Goal: Information Seeking & Learning: Learn about a topic

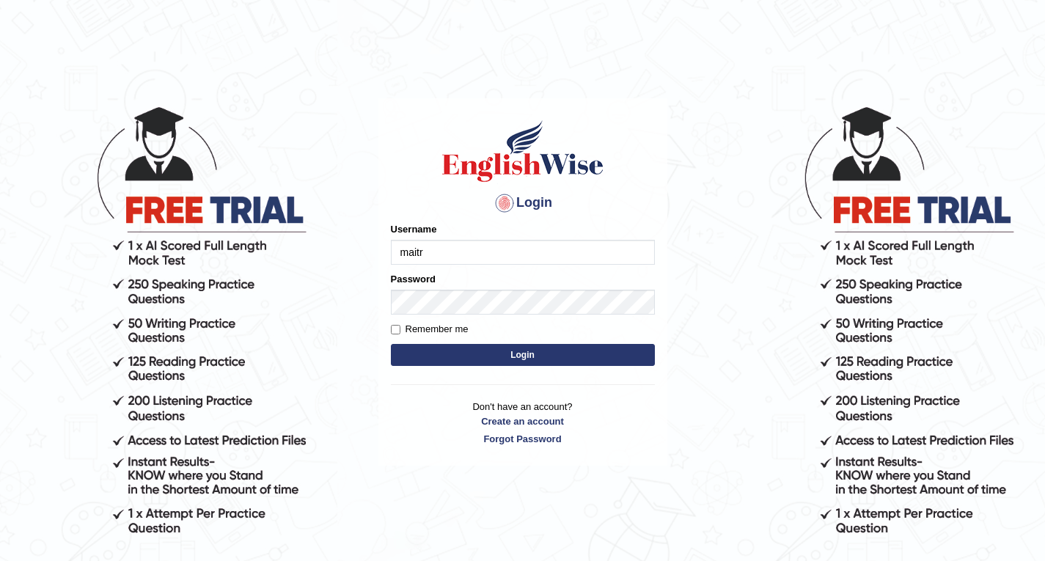
type input "maitree_parramatta"
click at [479, 357] on button "Login" at bounding box center [523, 355] width 264 height 22
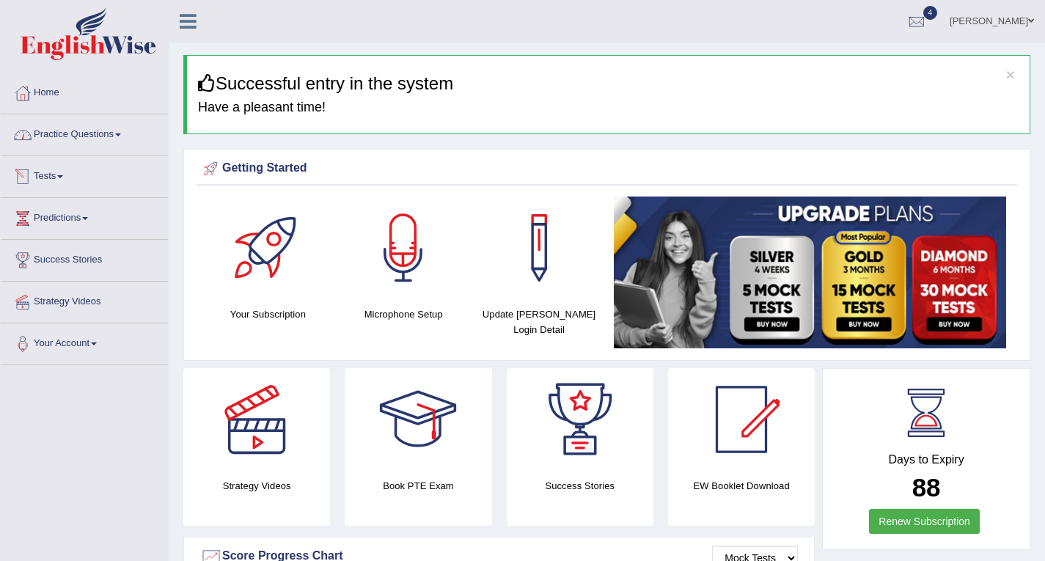
click at [93, 144] on link "Practice Questions" at bounding box center [84, 132] width 167 height 37
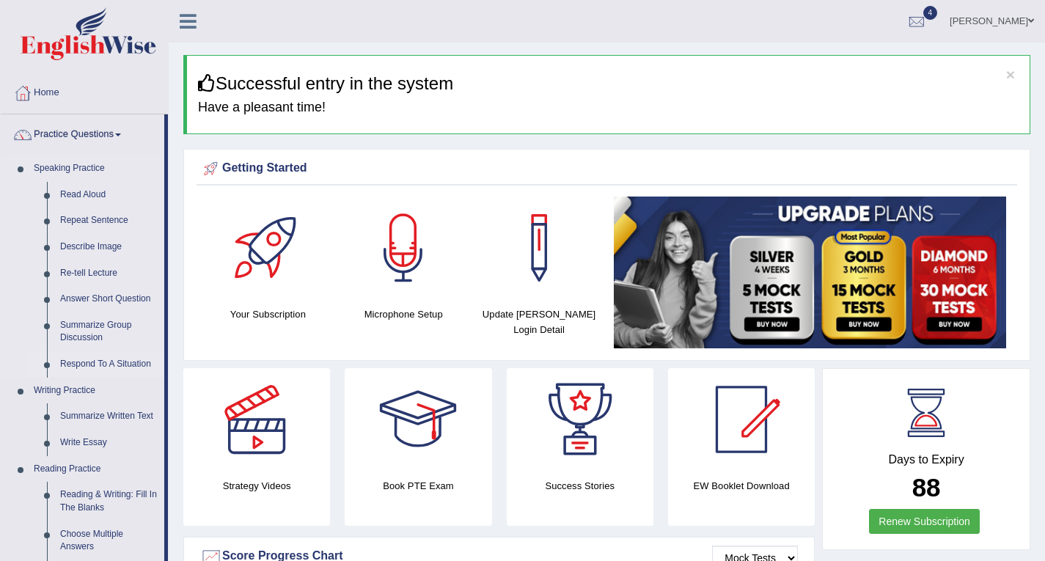
click at [119, 364] on link "Respond To A Situation" at bounding box center [109, 364] width 111 height 26
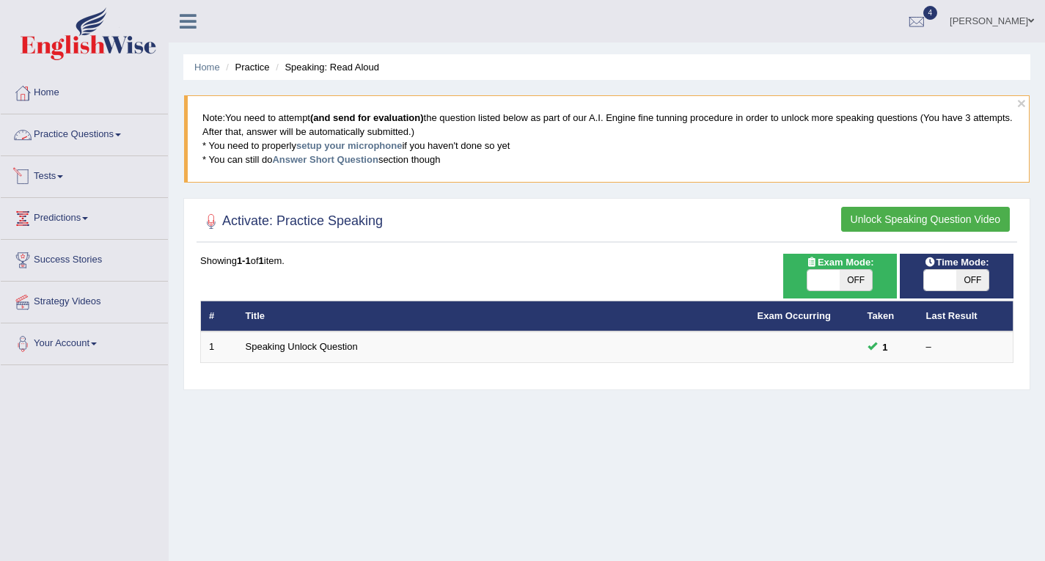
click at [76, 125] on link "Practice Questions" at bounding box center [84, 132] width 167 height 37
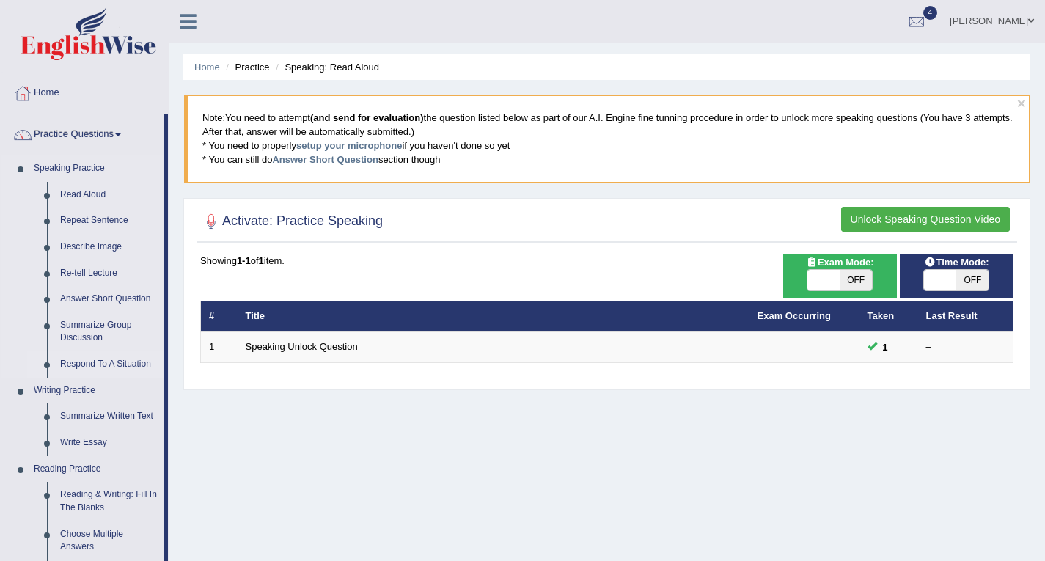
click at [122, 366] on link "Respond To A Situation" at bounding box center [109, 364] width 111 height 26
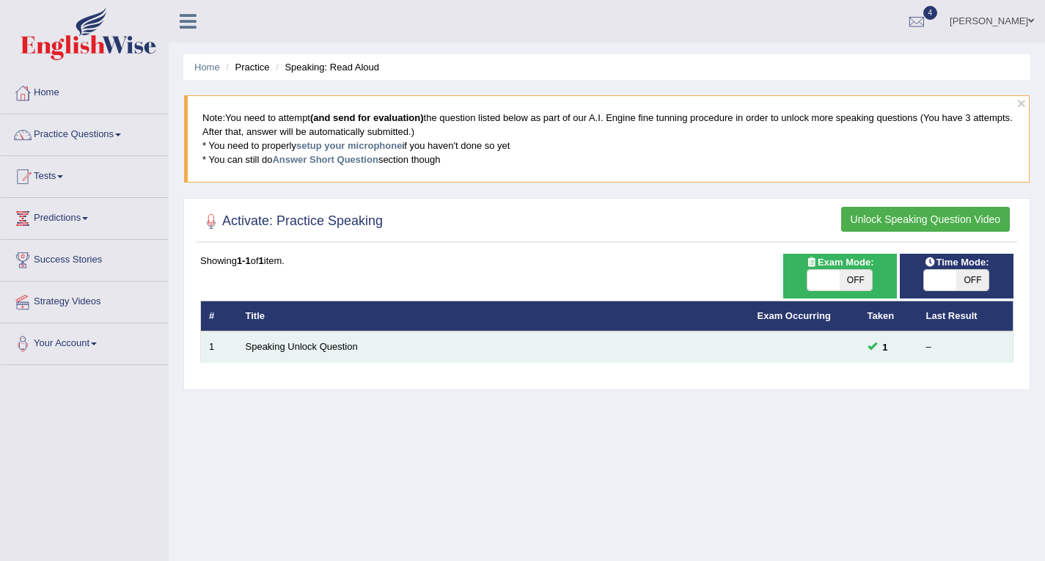
click at [873, 344] on span at bounding box center [873, 346] width 10 height 10
click at [312, 352] on link "Speaking Unlock Question" at bounding box center [302, 346] width 112 height 11
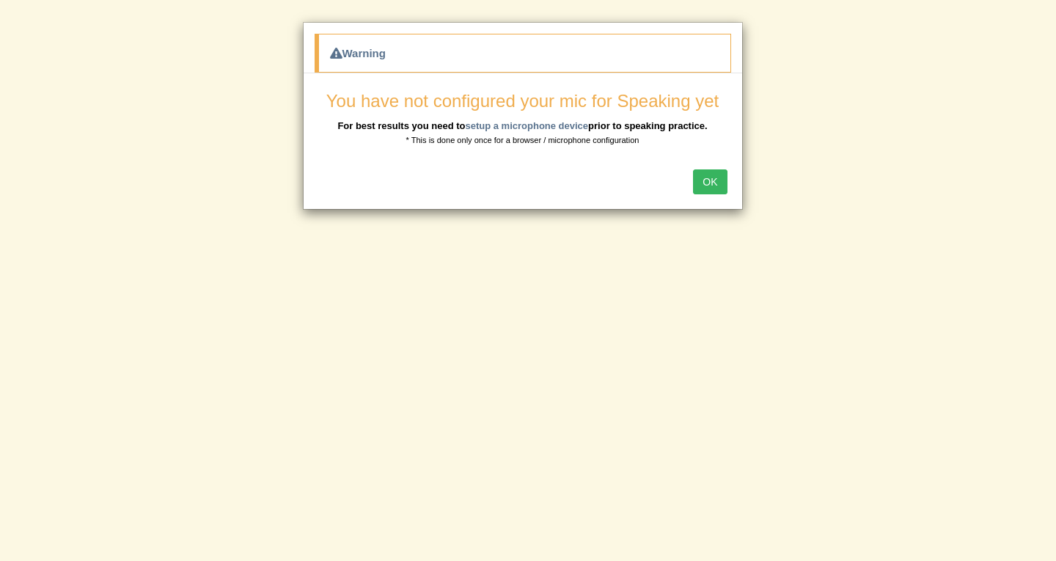
click at [712, 177] on button "OK" at bounding box center [710, 181] width 34 height 25
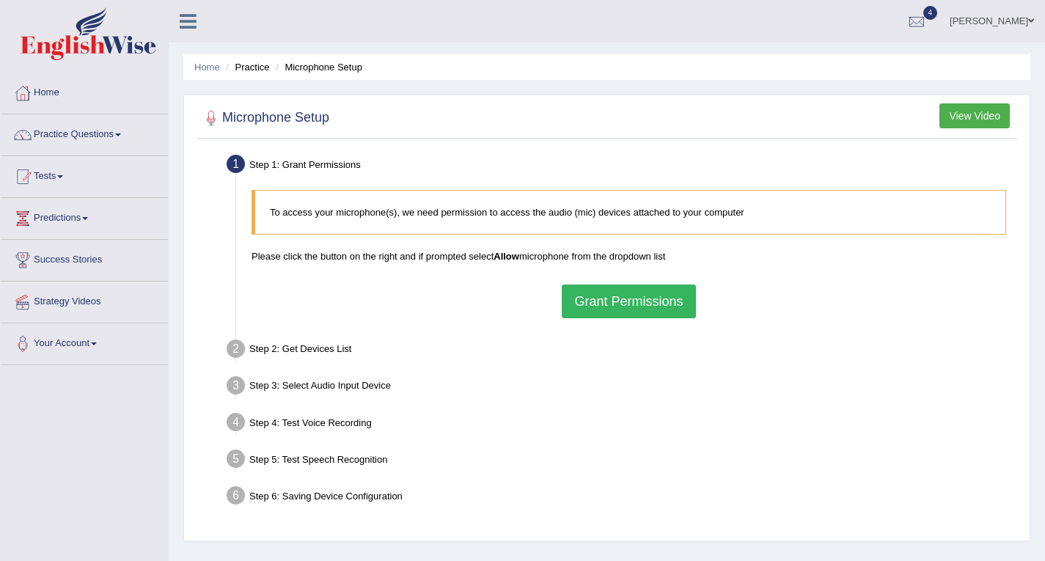
click at [590, 292] on button "Grant Permissions" at bounding box center [628, 302] width 133 height 34
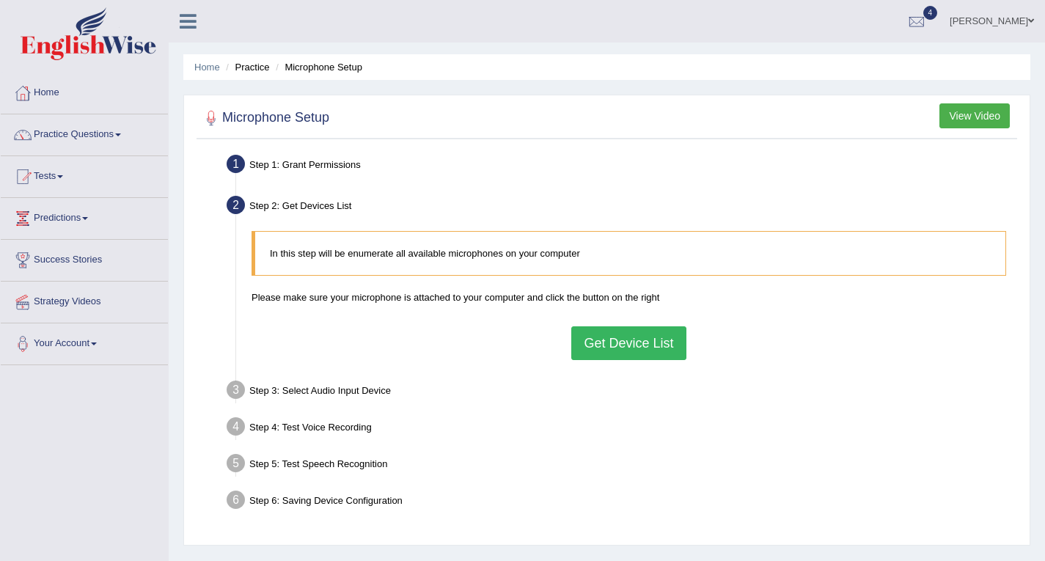
click at [598, 331] on button "Get Device List" at bounding box center [628, 343] width 114 height 34
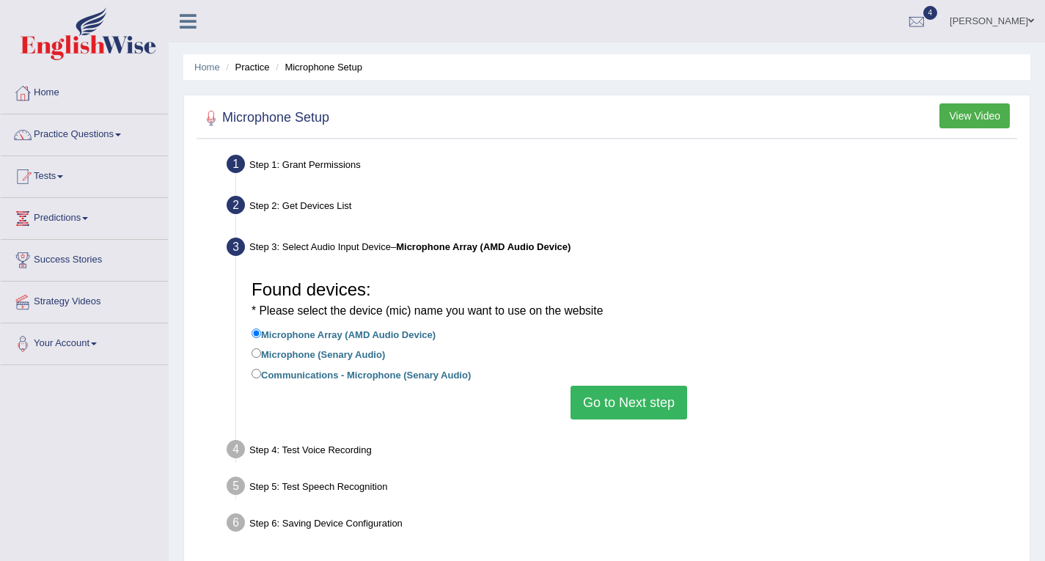
click at [631, 385] on div "Found devices: * Please select the device (mic) name you want to use on the web…" at bounding box center [628, 345] width 769 height 161
click at [629, 395] on button "Go to Next step" at bounding box center [629, 403] width 117 height 34
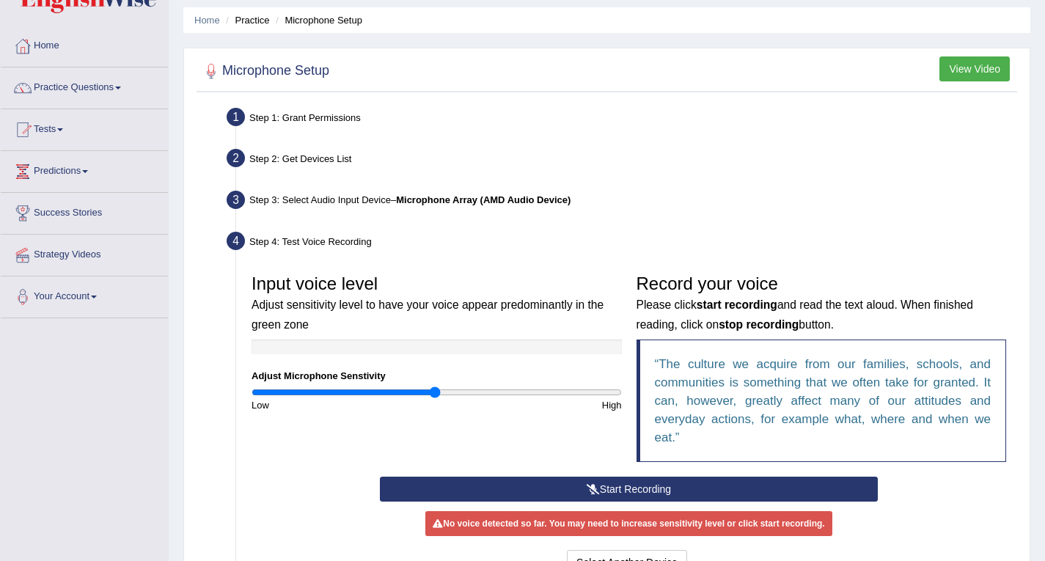
scroll to position [73, 0]
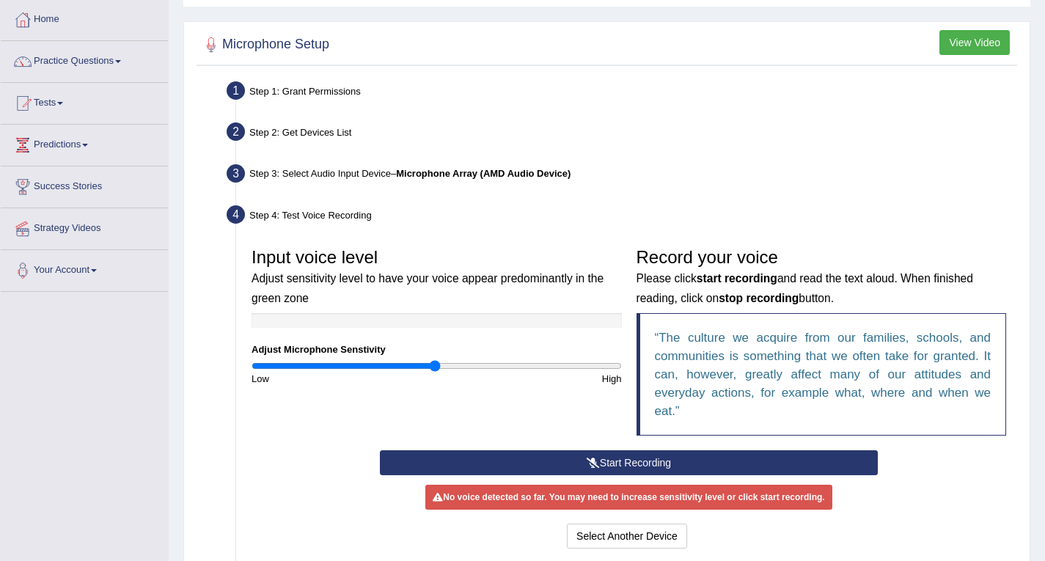
click at [621, 456] on button "Start Recording" at bounding box center [629, 462] width 498 height 25
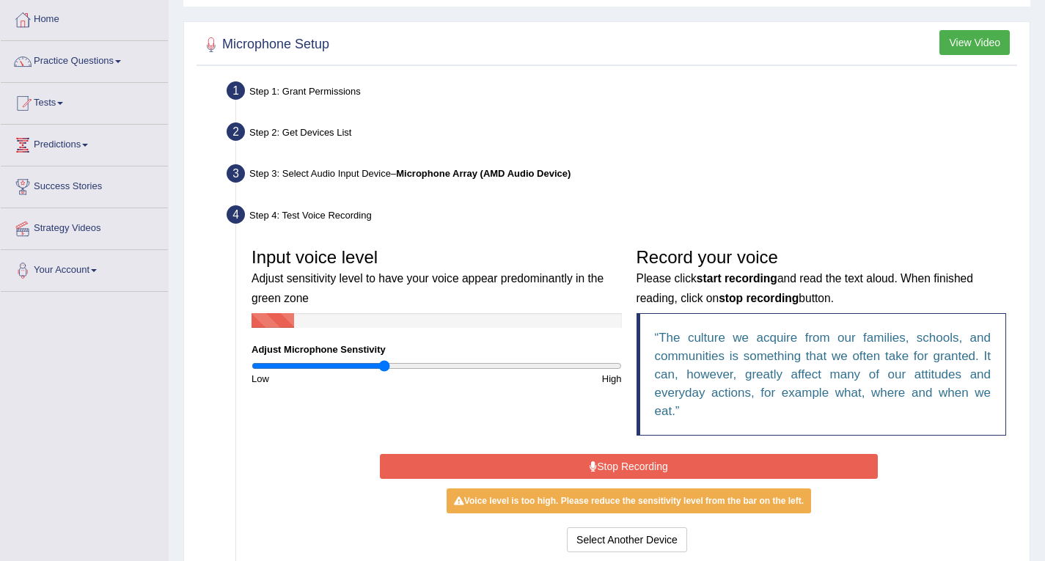
click at [383, 366] on input "range" at bounding box center [437, 366] width 370 height 12
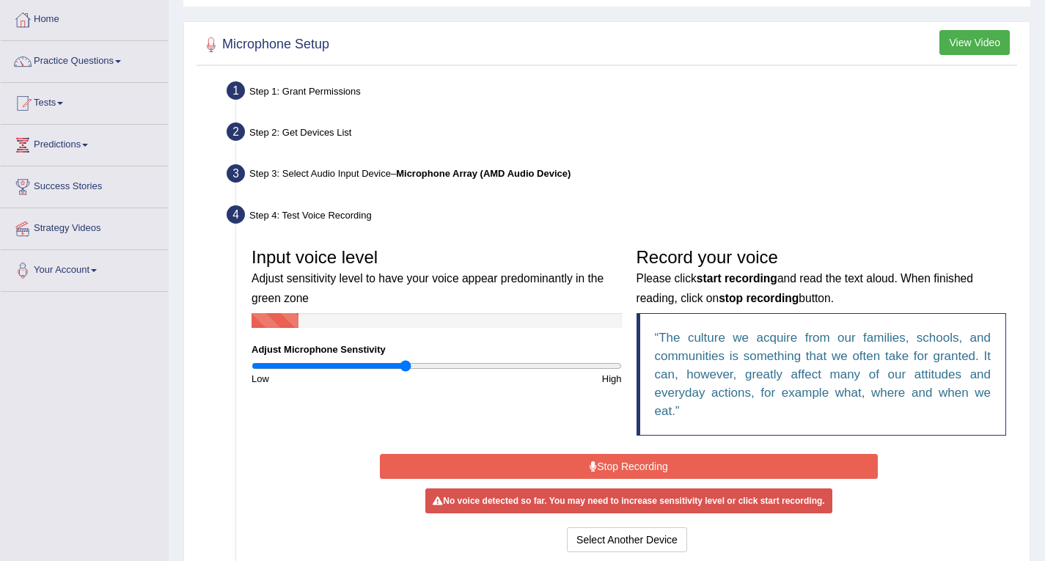
click at [406, 364] on input "range" at bounding box center [437, 366] width 370 height 12
click at [425, 363] on input "range" at bounding box center [437, 366] width 370 height 12
type input "1.04"
click at [441, 363] on input "range" at bounding box center [437, 366] width 370 height 12
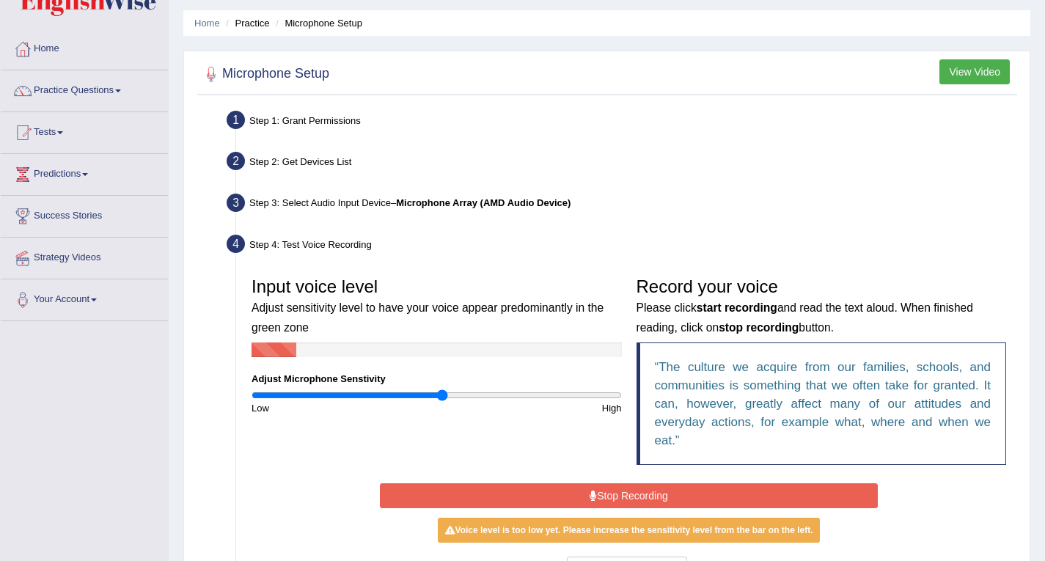
scroll to position [0, 0]
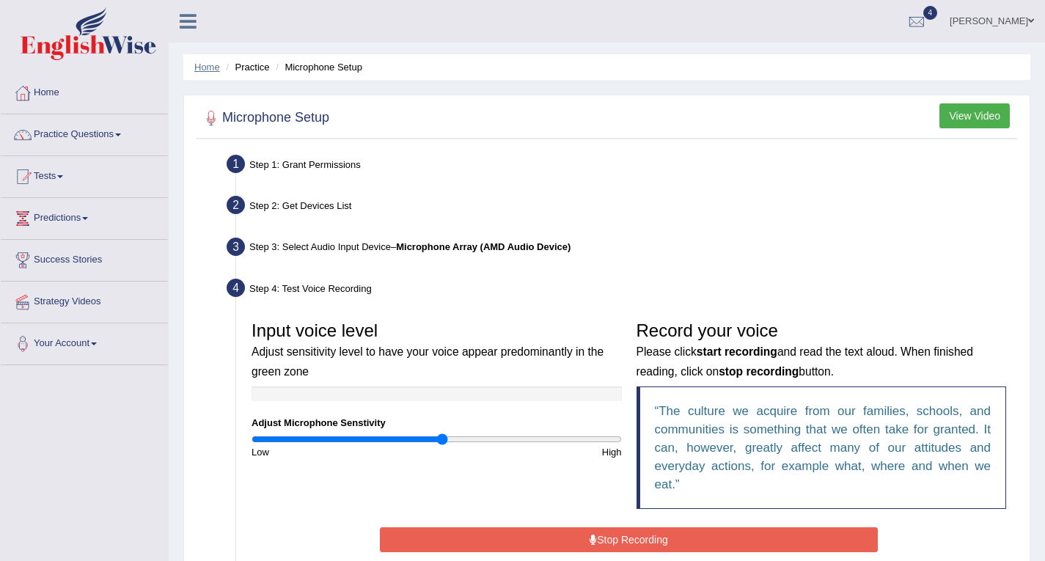
click at [212, 71] on link "Home" at bounding box center [207, 67] width 26 height 11
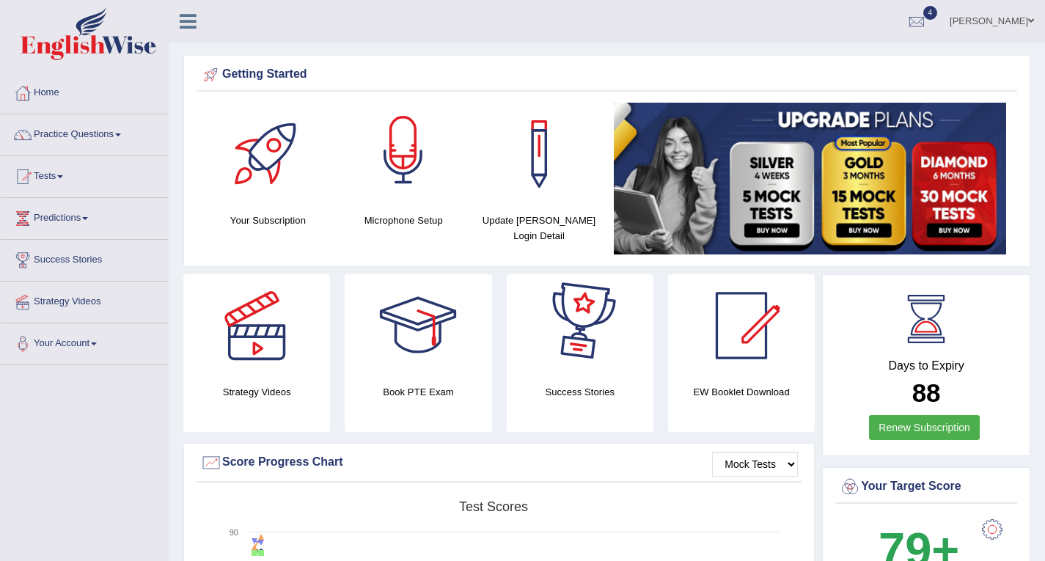
click at [401, 146] on div at bounding box center [403, 154] width 103 height 103
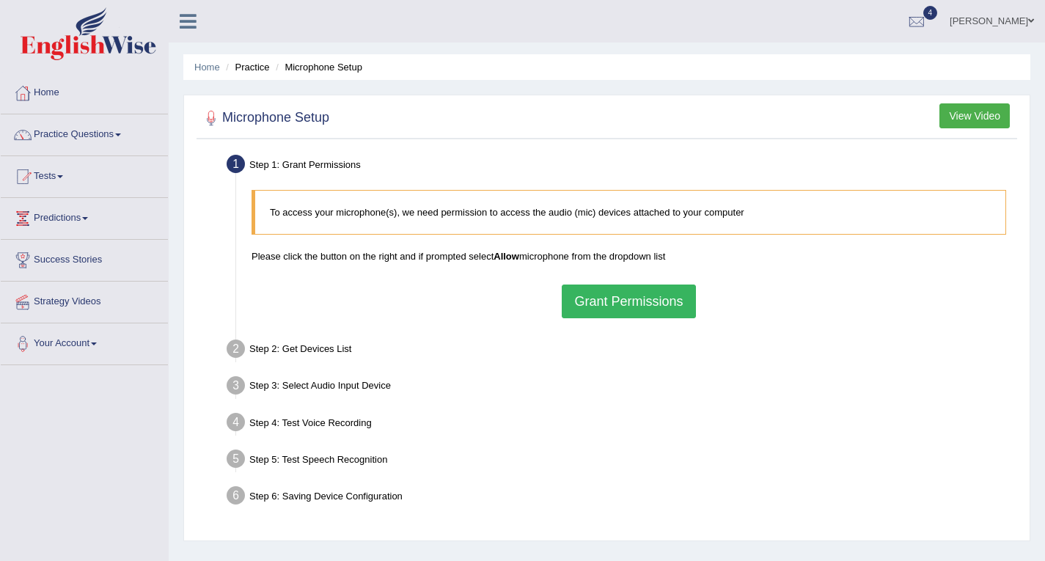
click at [587, 293] on button "Grant Permissions" at bounding box center [628, 302] width 133 height 34
click at [928, 17] on div at bounding box center [917, 22] width 22 height 22
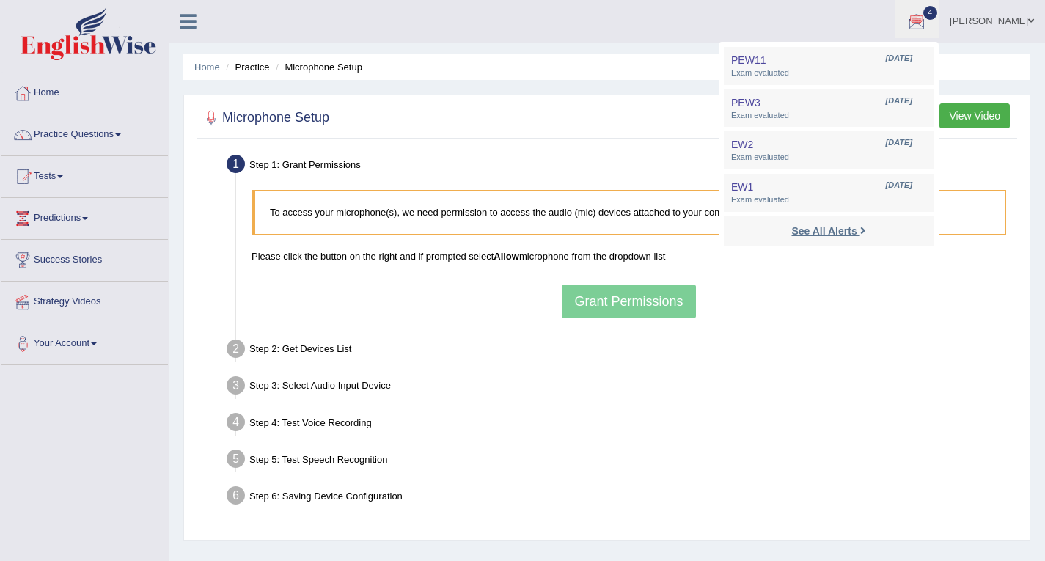
click at [854, 235] on strong "See All Alerts" at bounding box center [823, 231] width 65 height 12
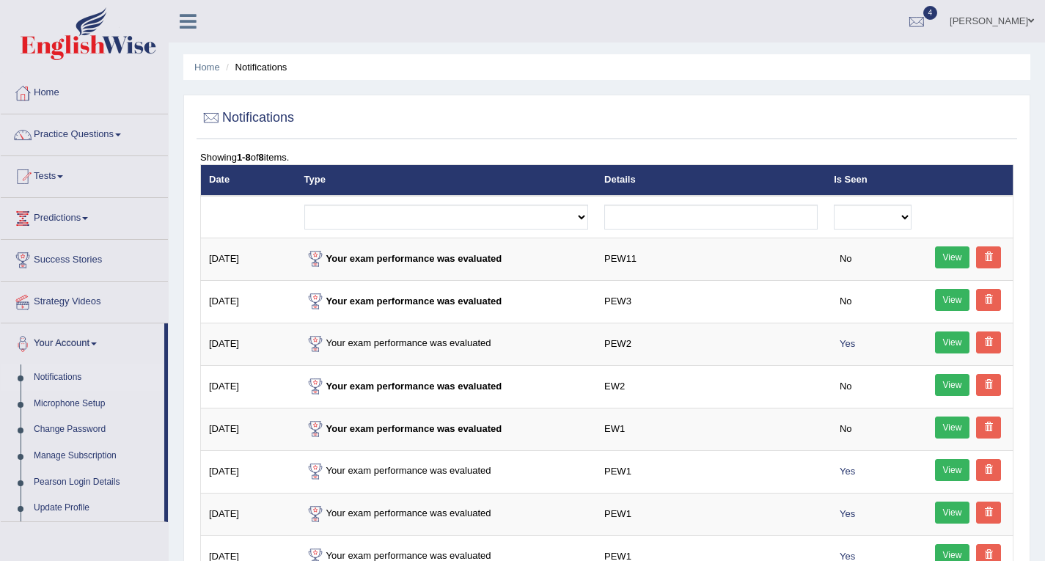
click at [928, 18] on div at bounding box center [917, 22] width 22 height 22
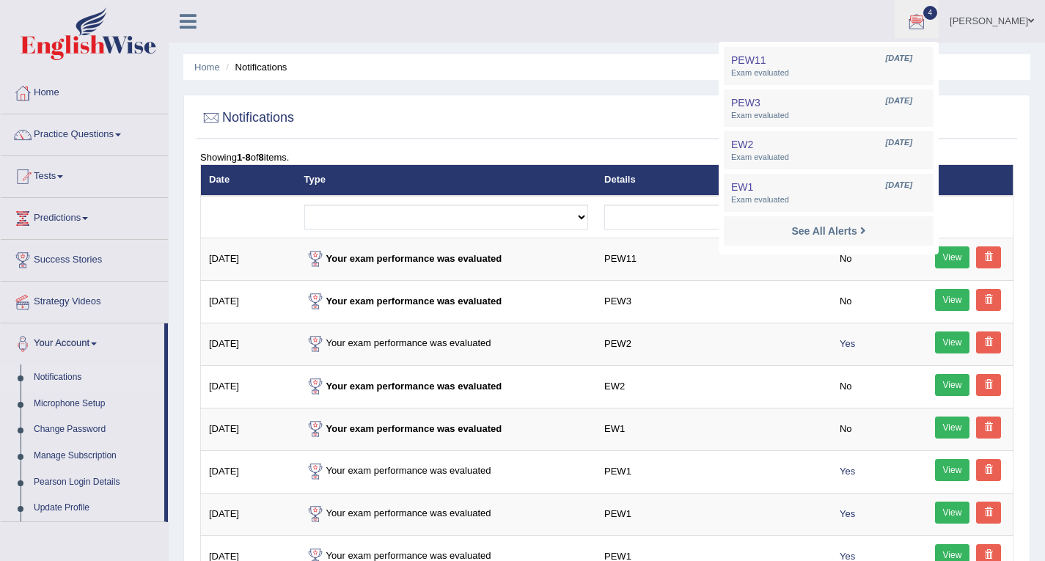
click at [656, 36] on ul "Maitree Dhyani Toggle navigation Username: maitree_parramatta Access Type: Onli…" at bounding box center [739, 21] width 614 height 42
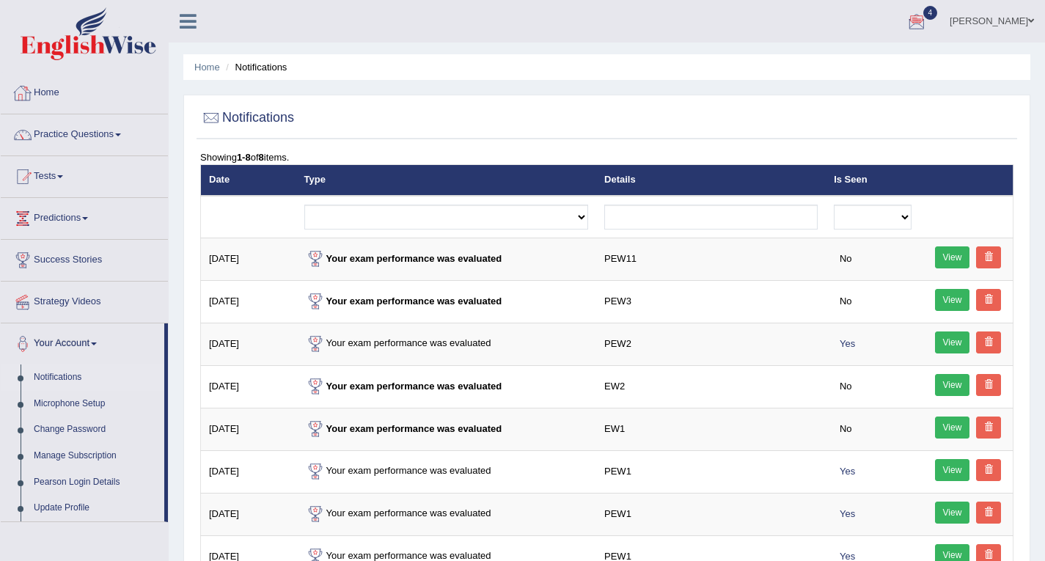
click at [68, 92] on link "Home" at bounding box center [84, 91] width 167 height 37
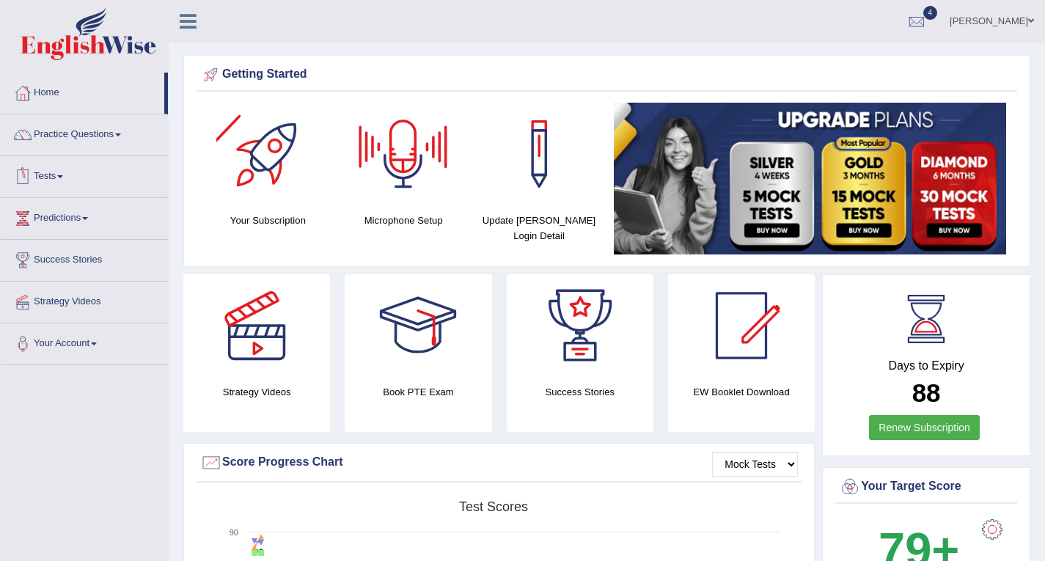
click at [407, 183] on div at bounding box center [403, 154] width 103 height 103
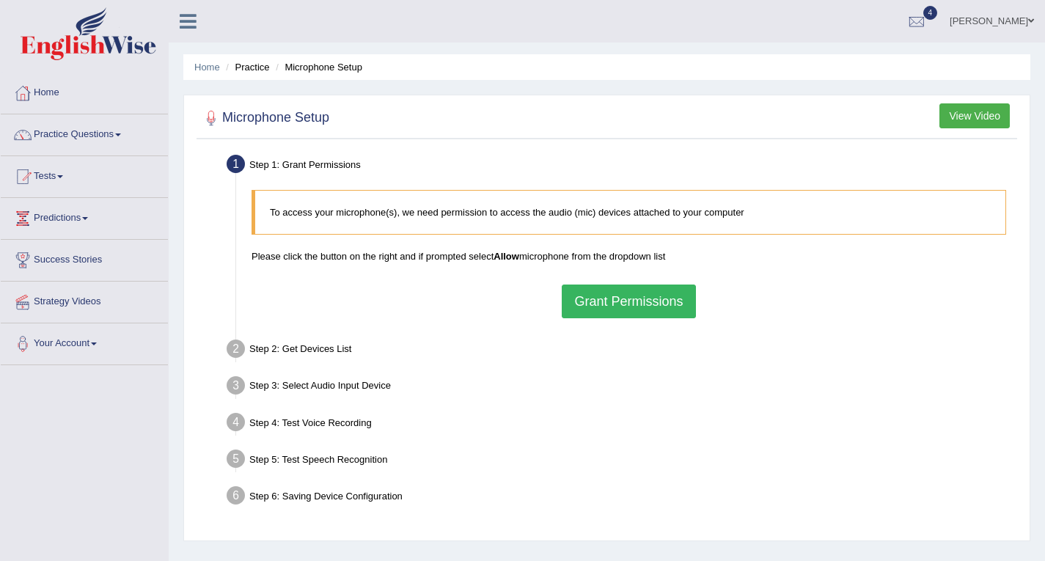
click at [592, 298] on button "Grant Permissions" at bounding box center [628, 302] width 133 height 34
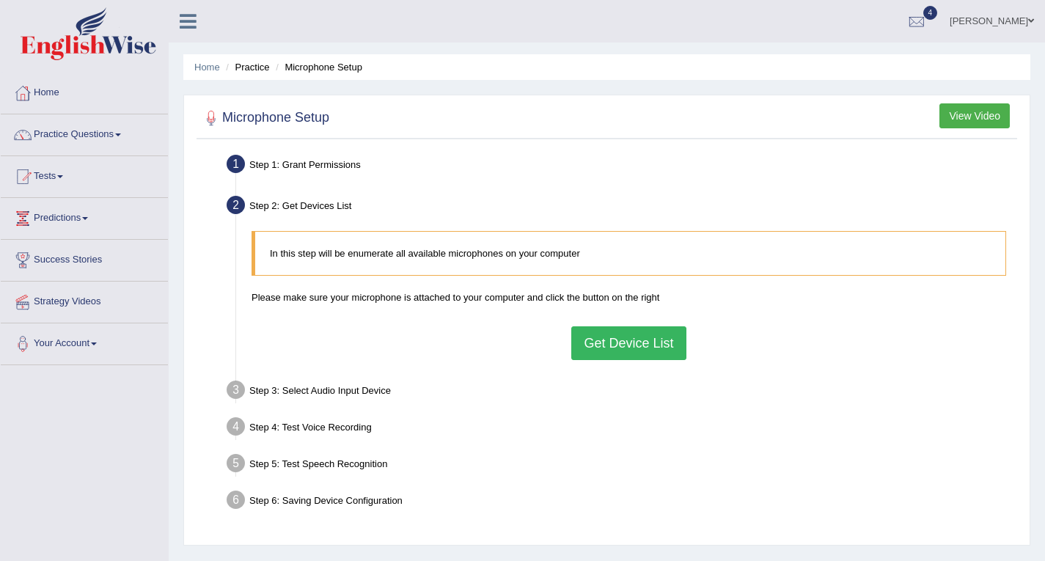
click at [657, 331] on button "Get Device List" at bounding box center [628, 343] width 114 height 34
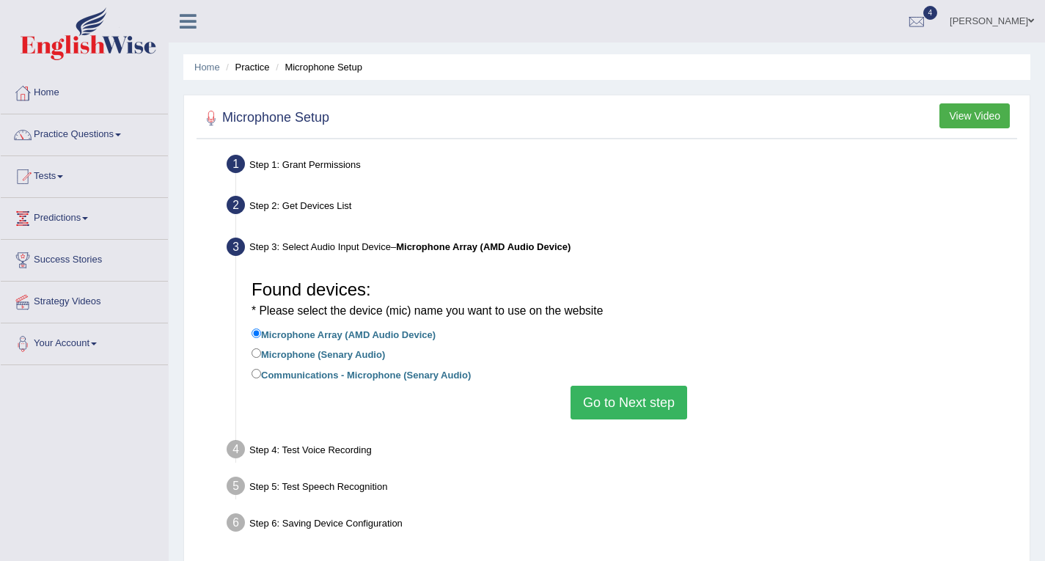
click at [626, 396] on button "Go to Next step" at bounding box center [629, 403] width 117 height 34
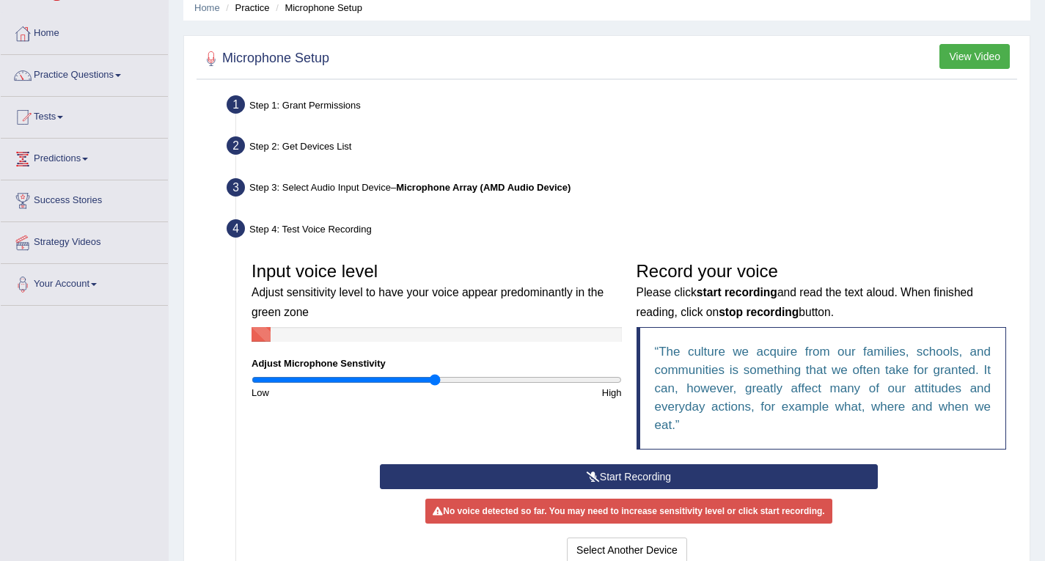
scroll to position [147, 0]
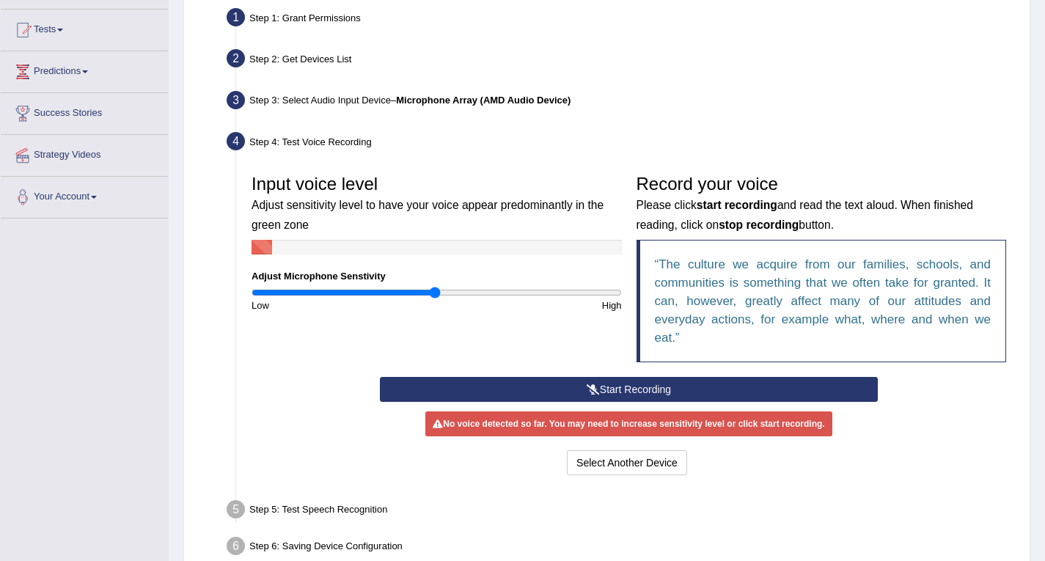
click at [612, 381] on button "Start Recording" at bounding box center [629, 389] width 498 height 25
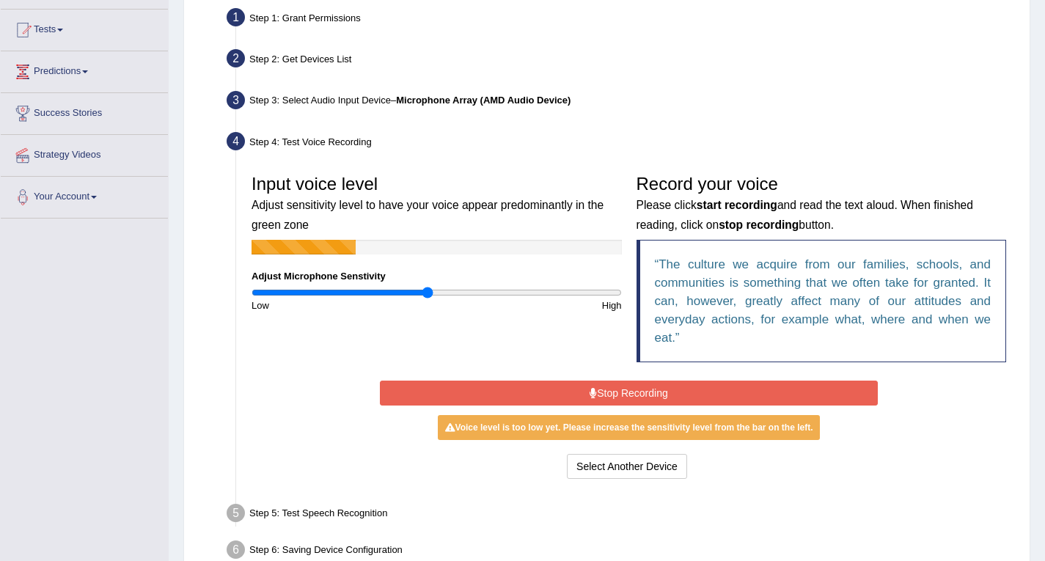
type input "0.96"
click at [426, 297] on input "range" at bounding box center [437, 293] width 370 height 12
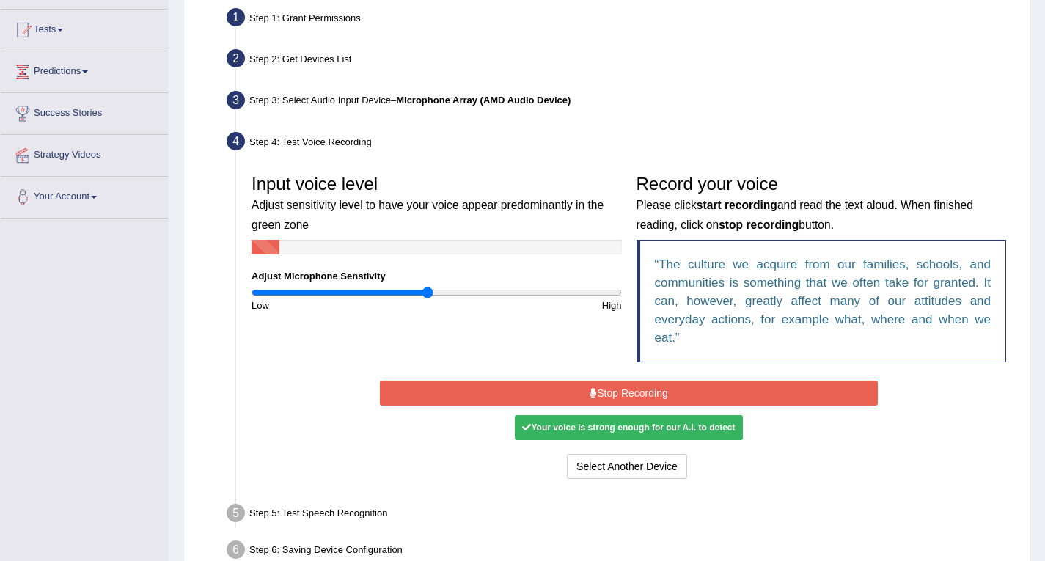
click at [650, 396] on button "Stop Recording" at bounding box center [629, 393] width 498 height 25
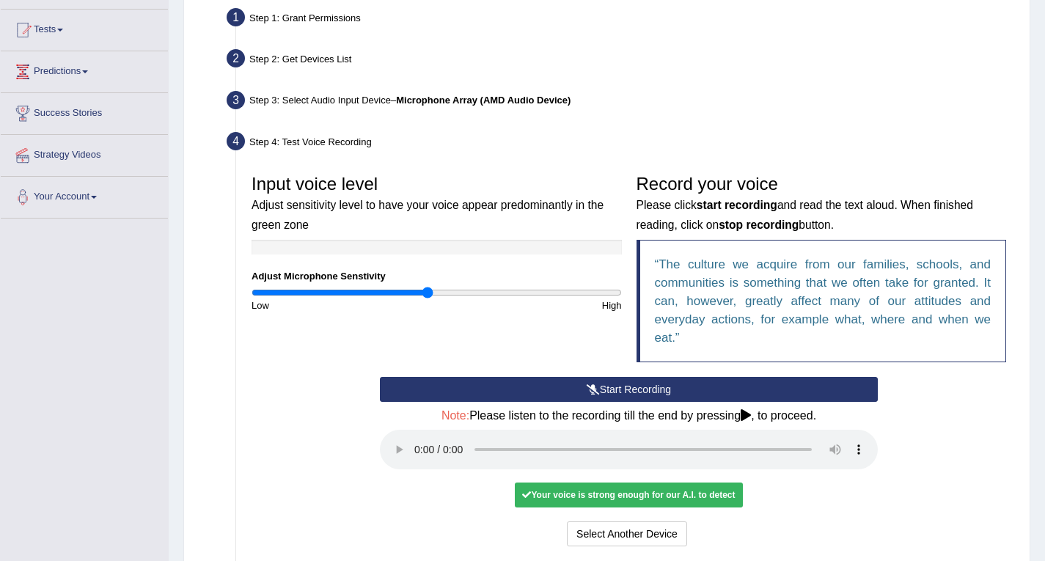
scroll to position [296, 0]
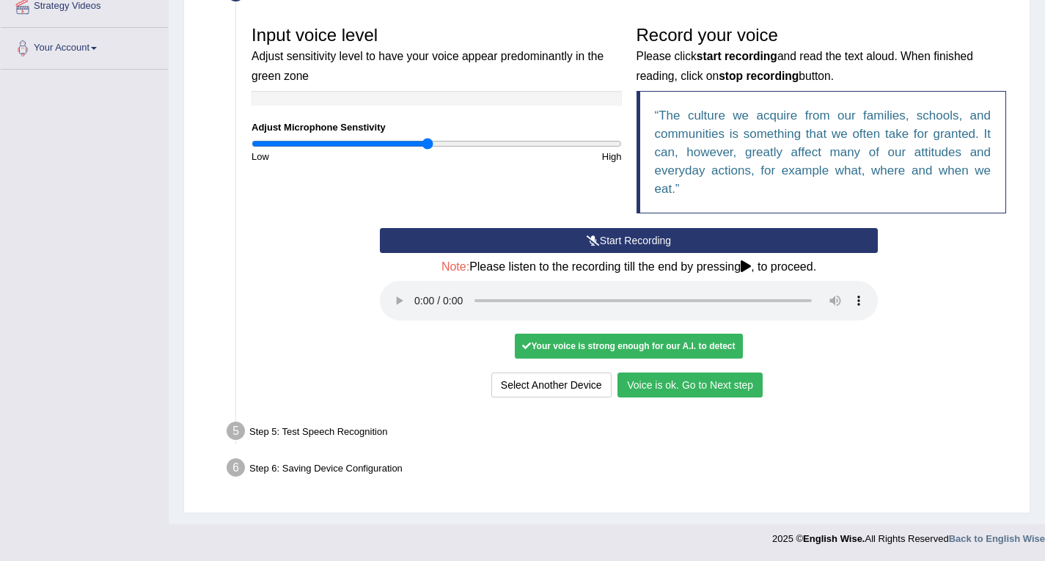
click at [667, 394] on button "Voice is ok. Go to Next step" at bounding box center [689, 385] width 145 height 25
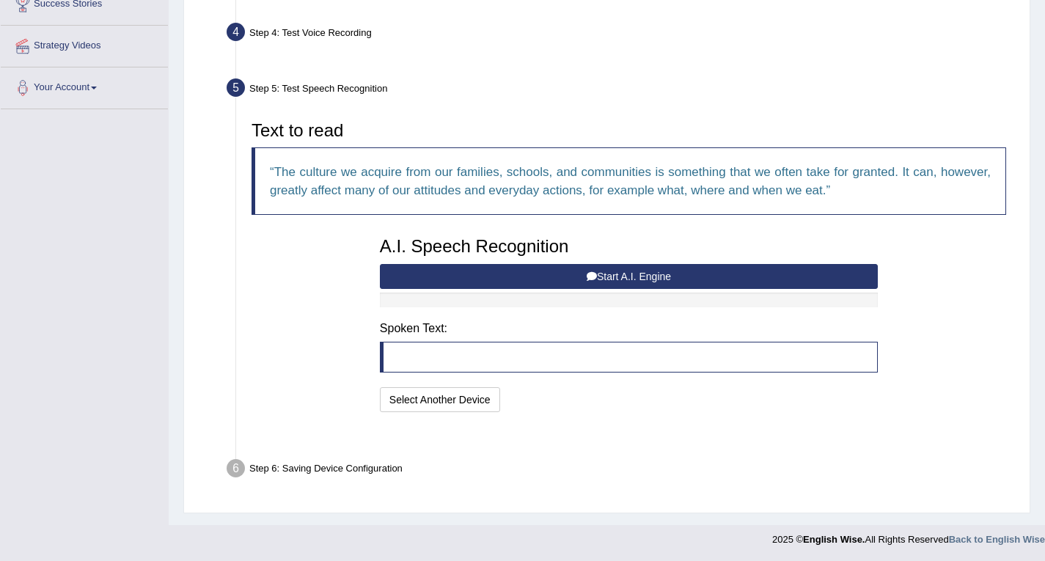
scroll to position [220, 0]
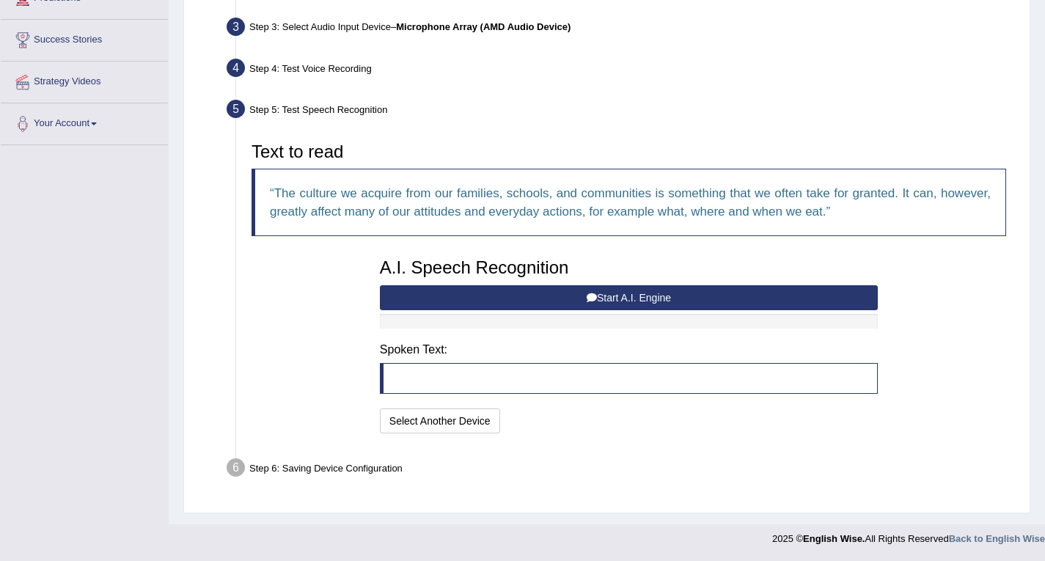
click at [607, 296] on button "Start A.I. Engine" at bounding box center [629, 297] width 498 height 25
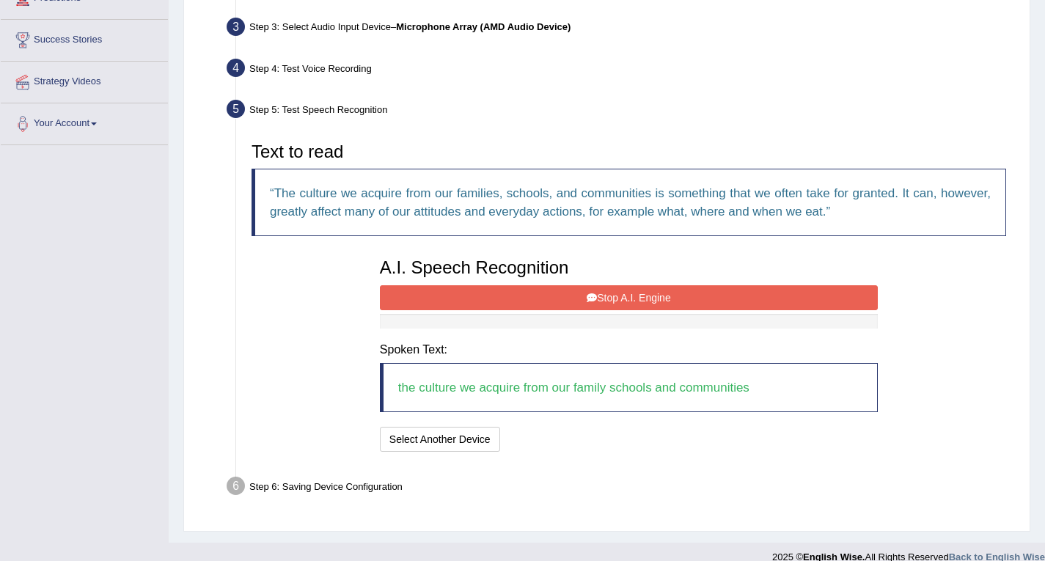
click at [660, 297] on button "Stop A.I. Engine" at bounding box center [629, 297] width 498 height 25
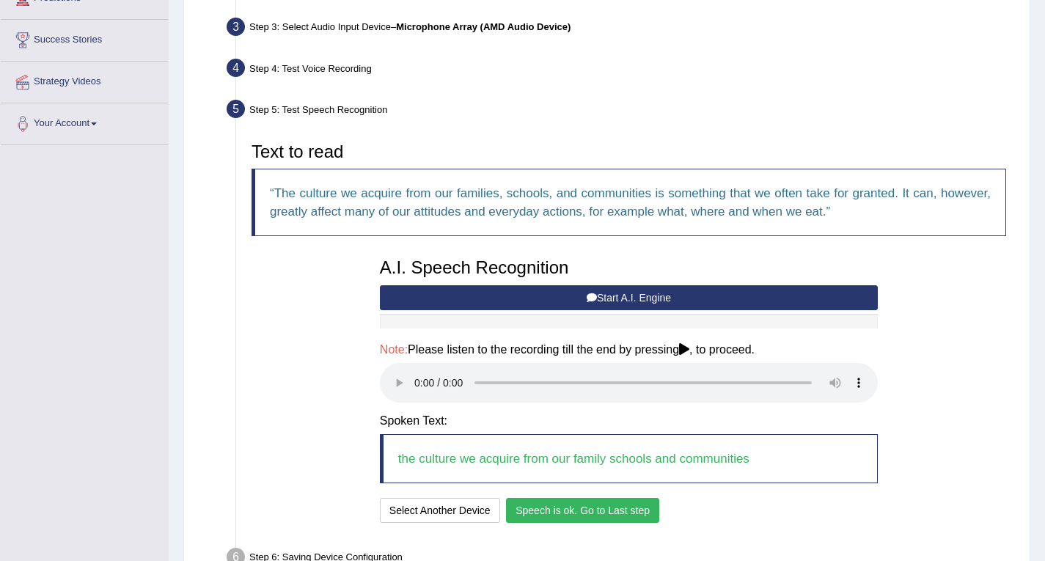
click at [599, 511] on button "Speech is ok. Go to Last step" at bounding box center [582, 510] width 153 height 25
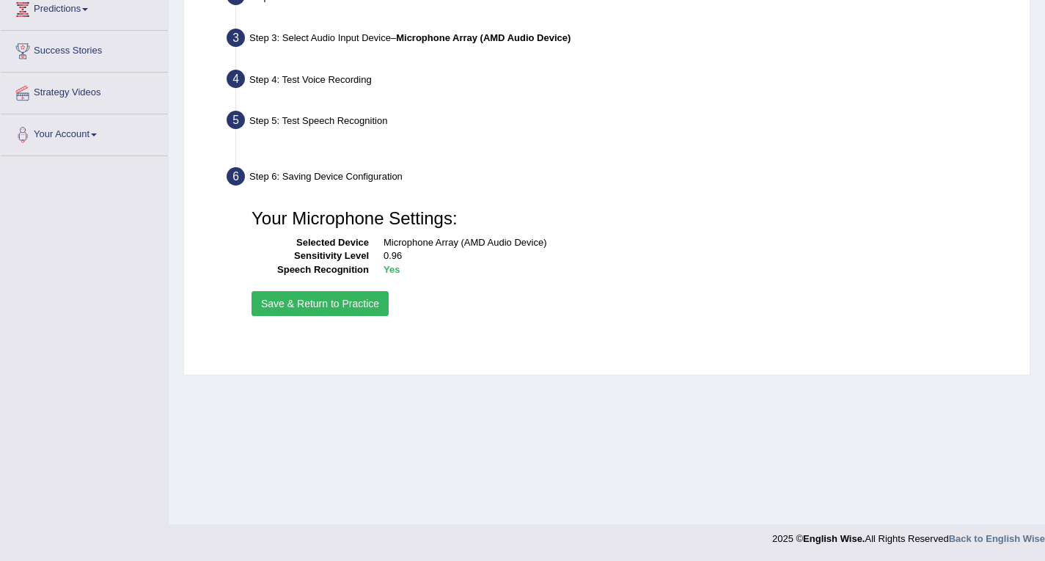
scroll to position [209, 0]
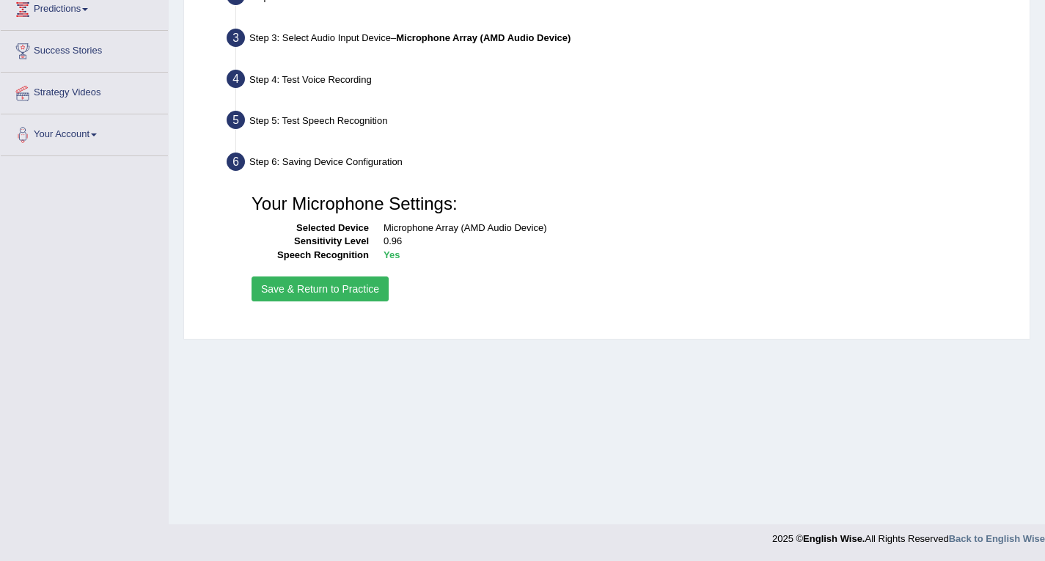
click at [331, 292] on button "Save & Return to Practice" at bounding box center [320, 288] width 137 height 25
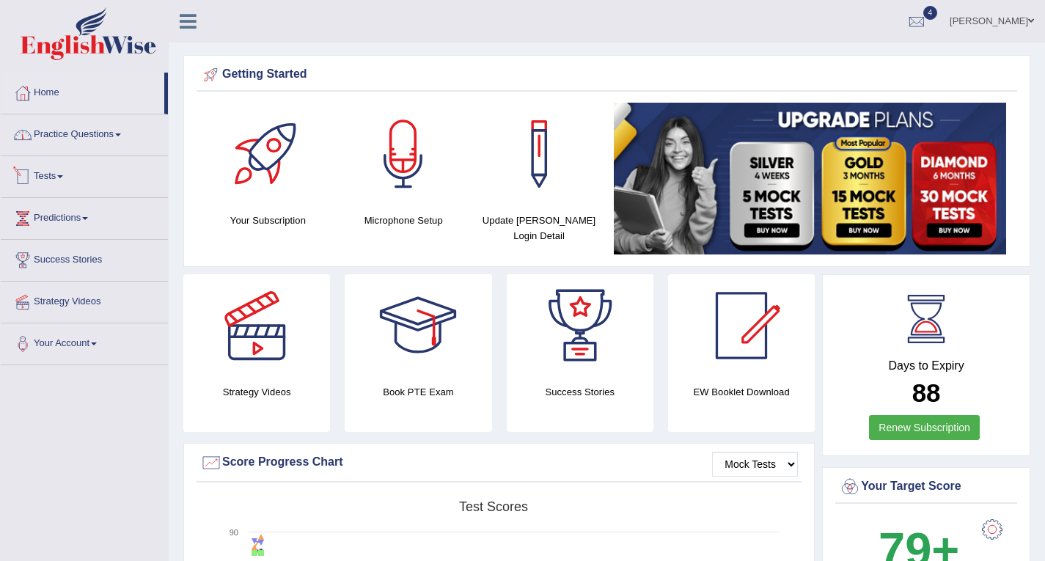
click at [84, 139] on link "Practice Questions" at bounding box center [84, 132] width 167 height 37
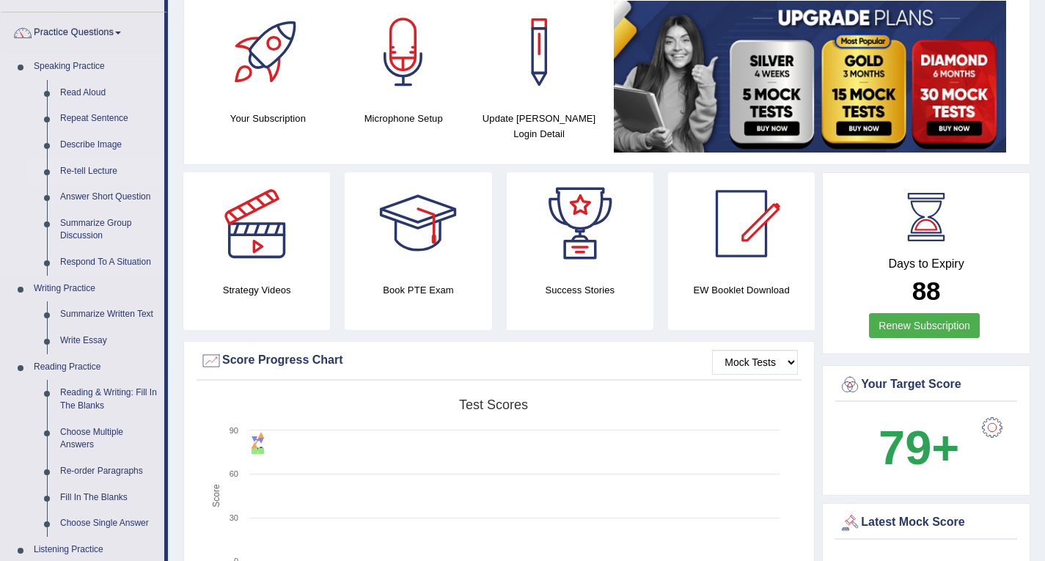
scroll to position [73, 0]
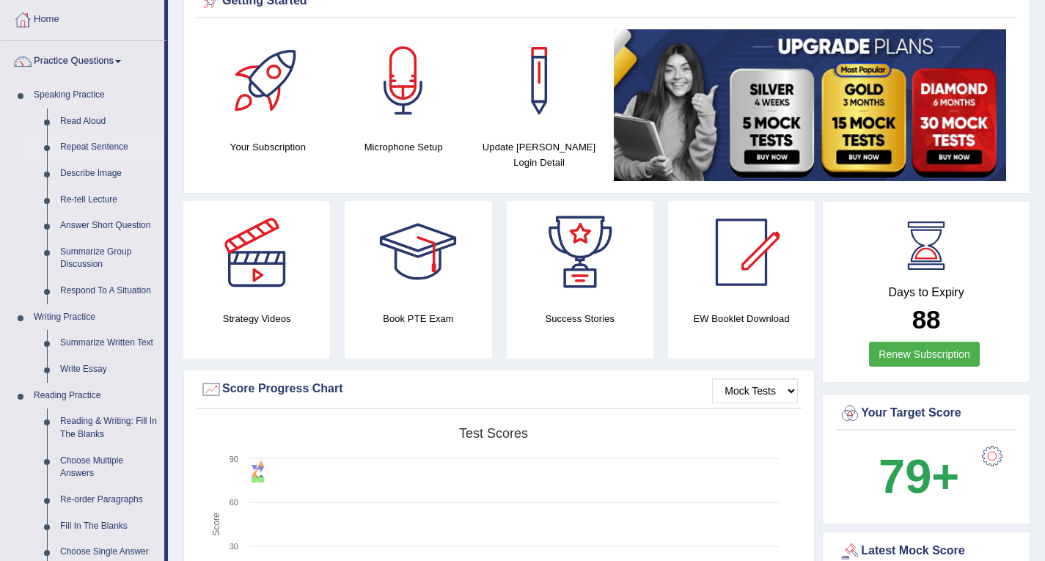
click at [109, 147] on link "Repeat Sentence" at bounding box center [109, 147] width 111 height 26
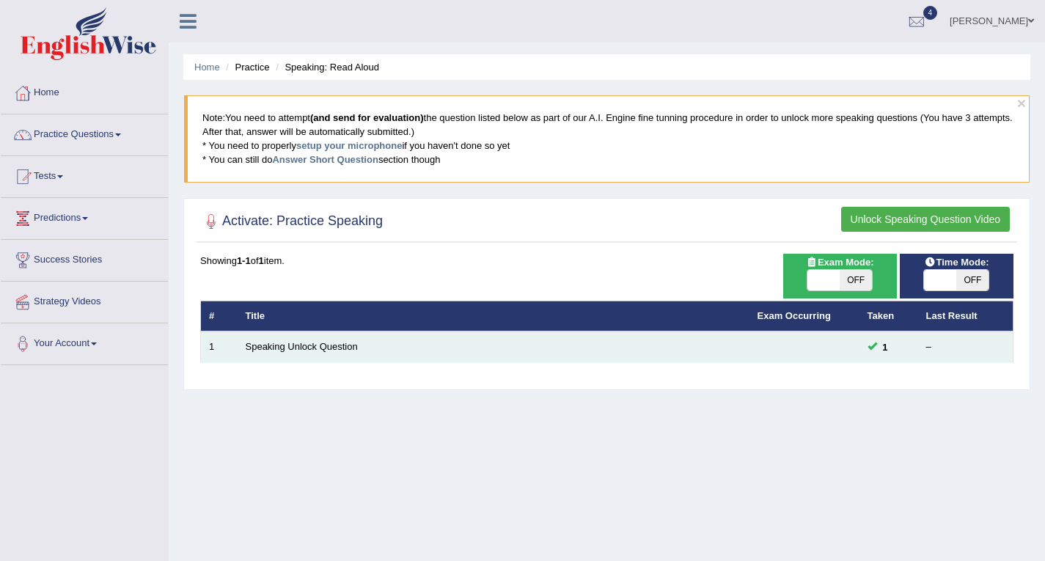
click at [342, 340] on td "Speaking Unlock Question" at bounding box center [494, 346] width 512 height 31
click at [335, 343] on link "Speaking Unlock Question" at bounding box center [302, 346] width 112 height 11
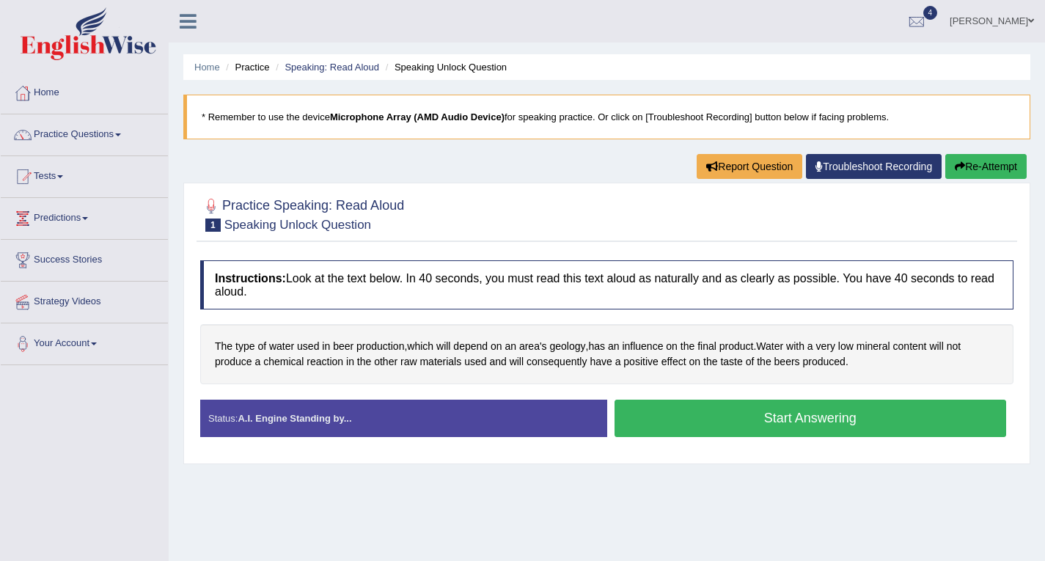
click at [756, 421] on button "Start Answering" at bounding box center [811, 418] width 392 height 37
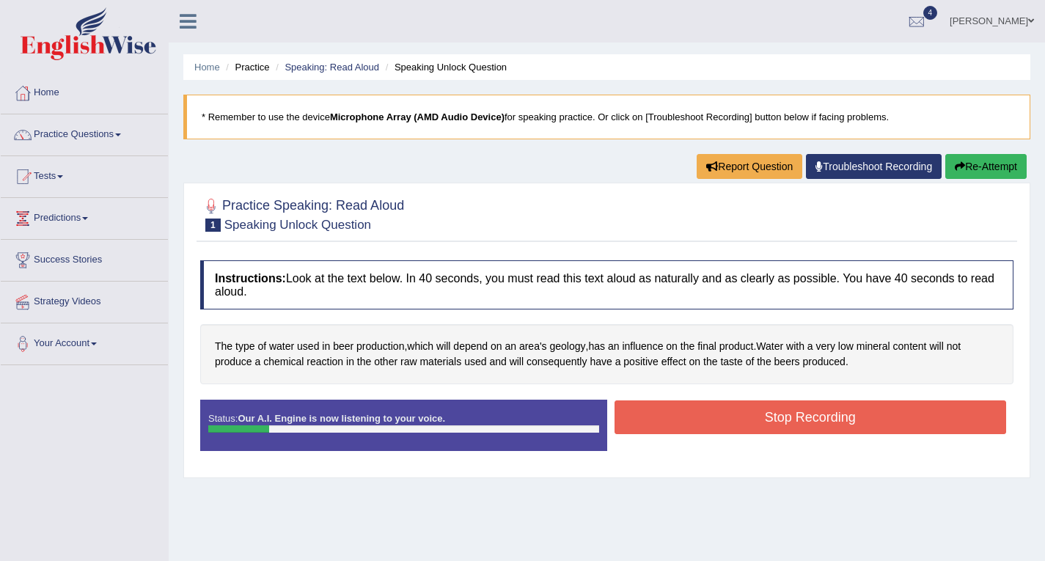
click at [849, 413] on button "Stop Recording" at bounding box center [811, 417] width 392 height 34
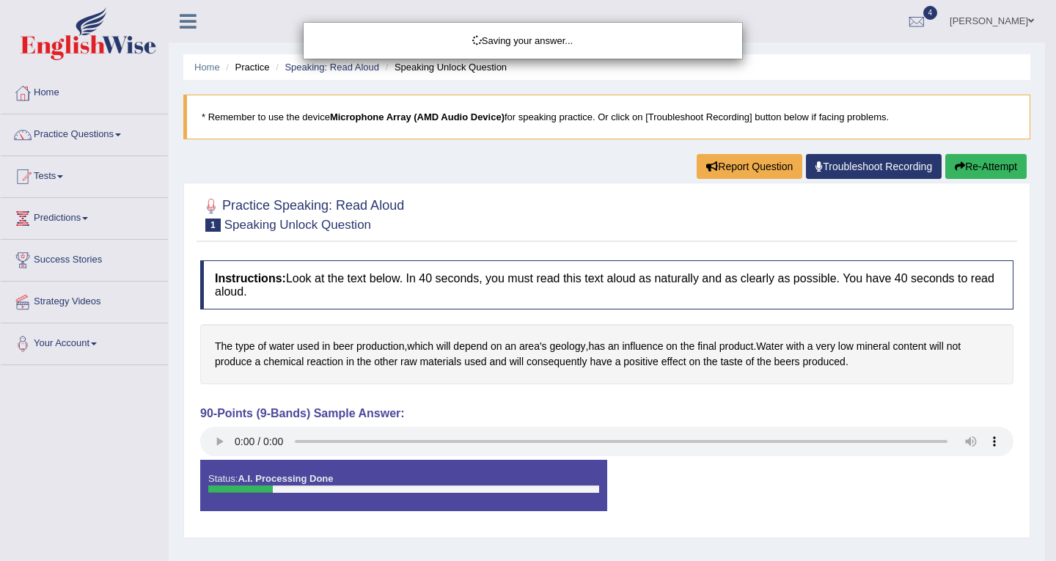
click at [221, 443] on div "Saving your answer..." at bounding box center [528, 280] width 1056 height 561
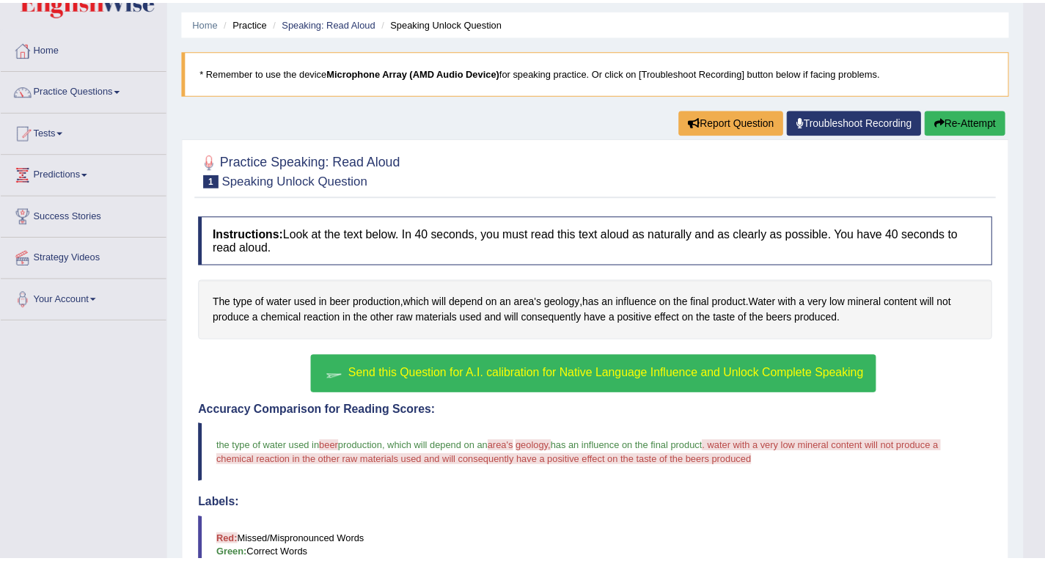
scroll to position [73, 0]
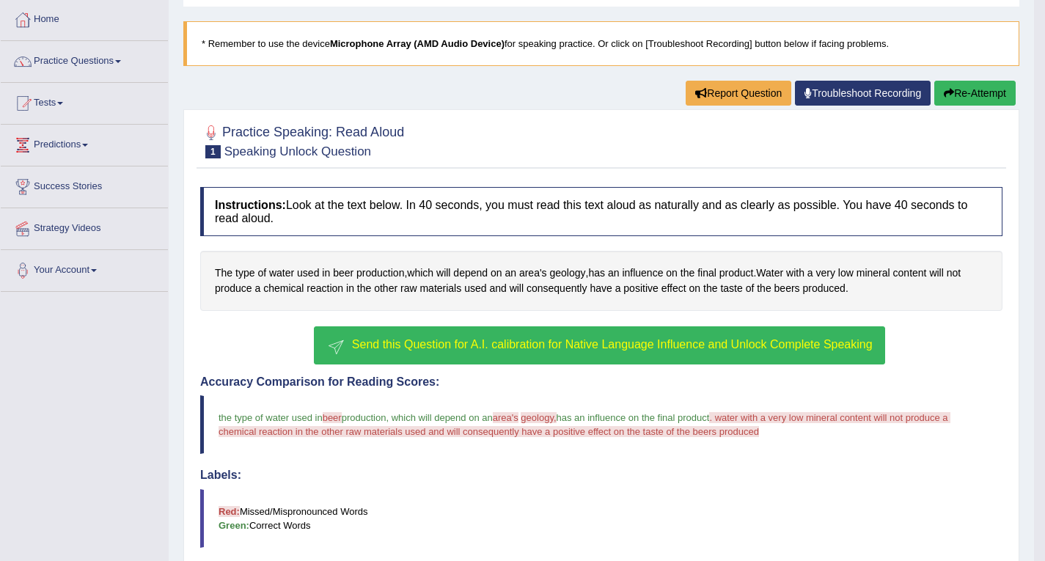
click at [536, 352] on button "Send this Question for A.I. calibration for Native Language Influence and Unloc…" at bounding box center [599, 345] width 571 height 38
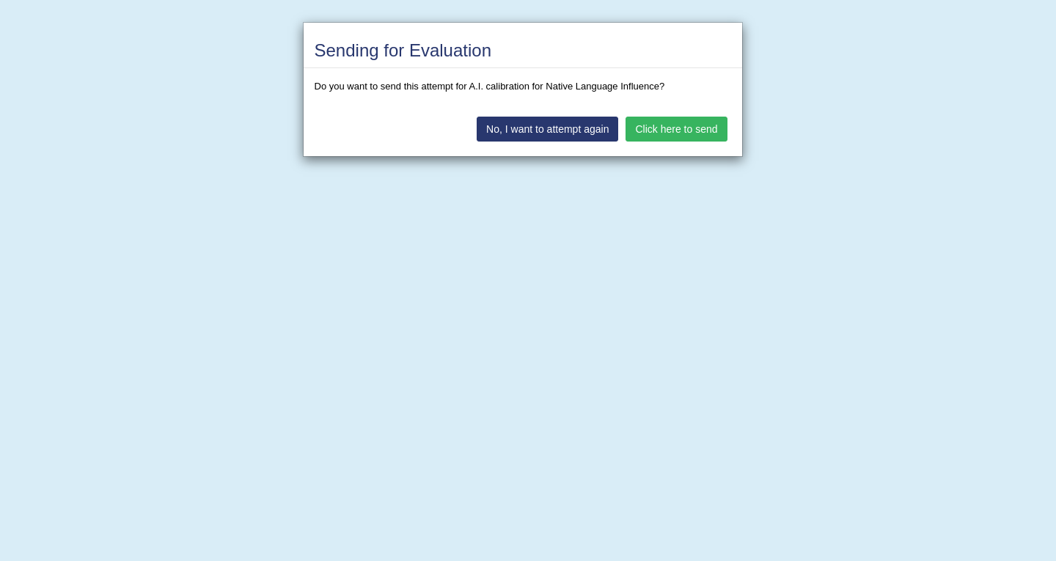
click at [664, 126] on button "Click here to send" at bounding box center [676, 129] width 101 height 25
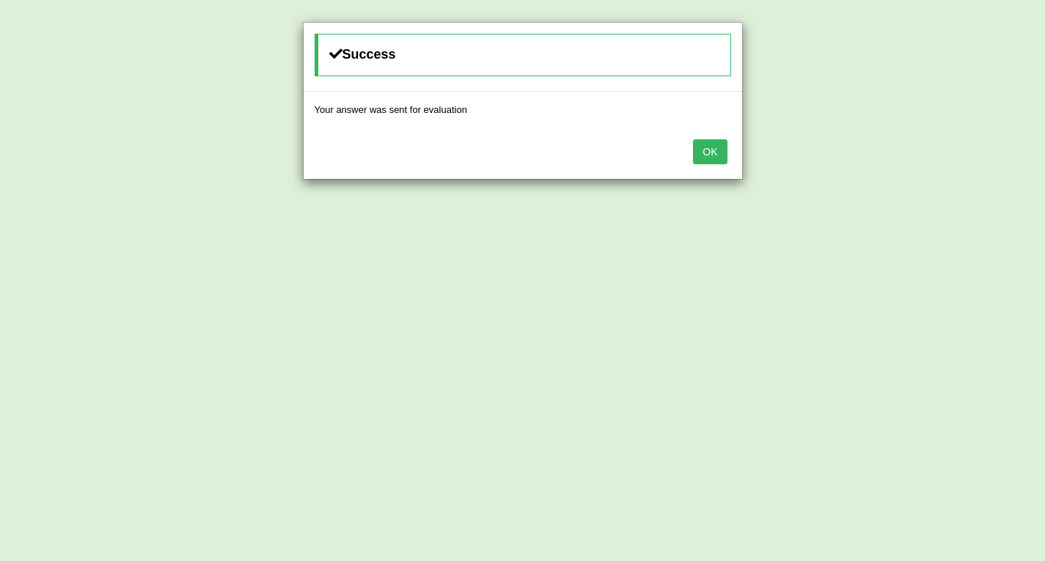
click at [708, 143] on button "OK" at bounding box center [710, 151] width 34 height 25
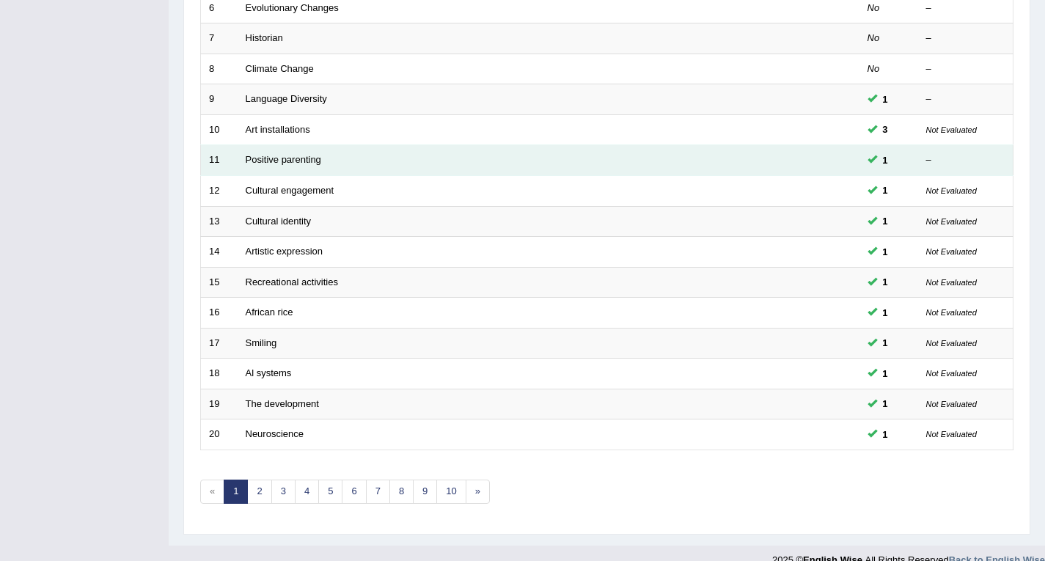
scroll to position [410, 0]
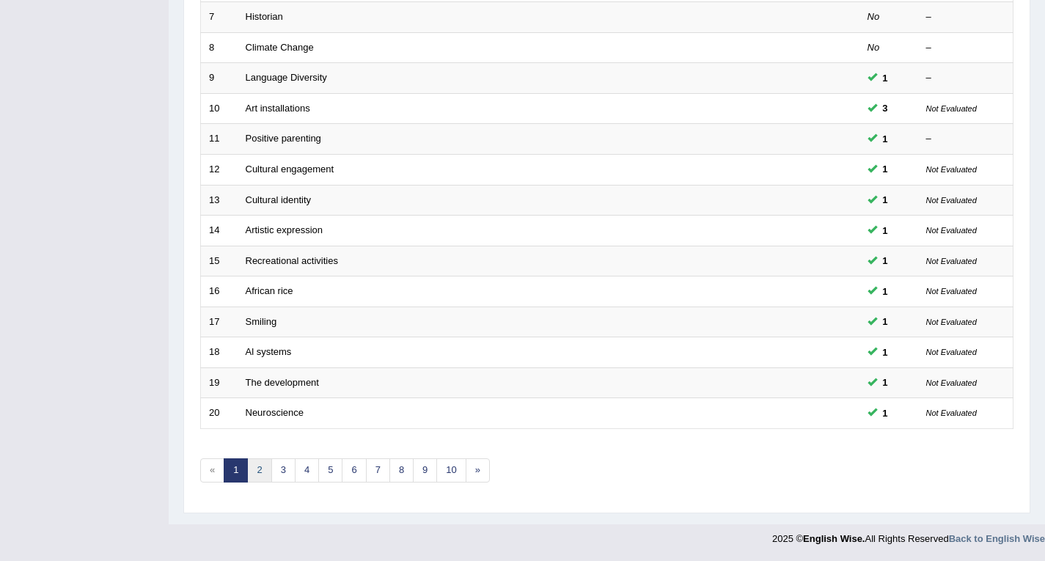
click at [260, 472] on link "2" at bounding box center [259, 470] width 24 height 24
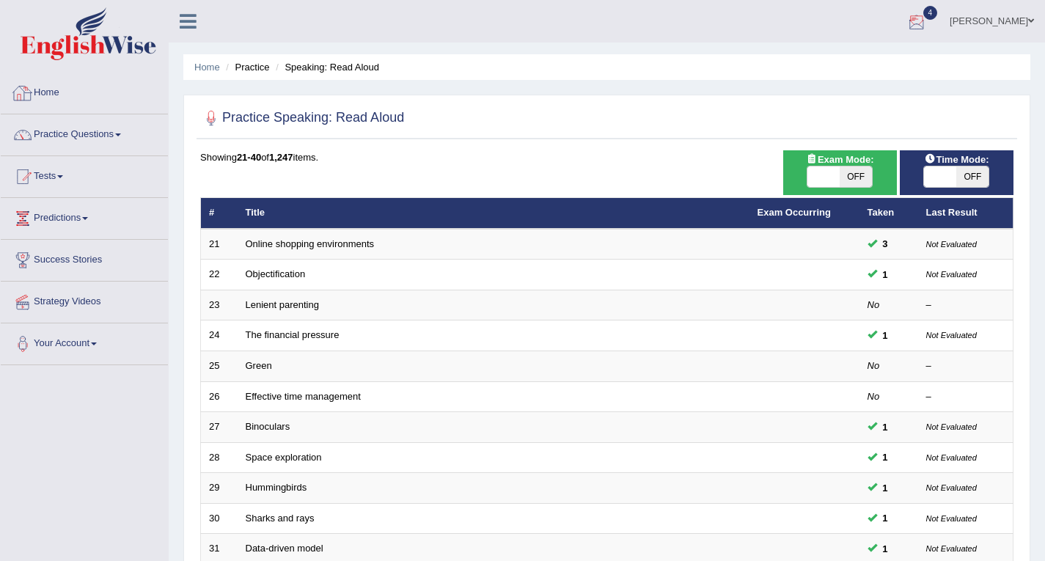
click at [54, 94] on link "Home" at bounding box center [84, 91] width 167 height 37
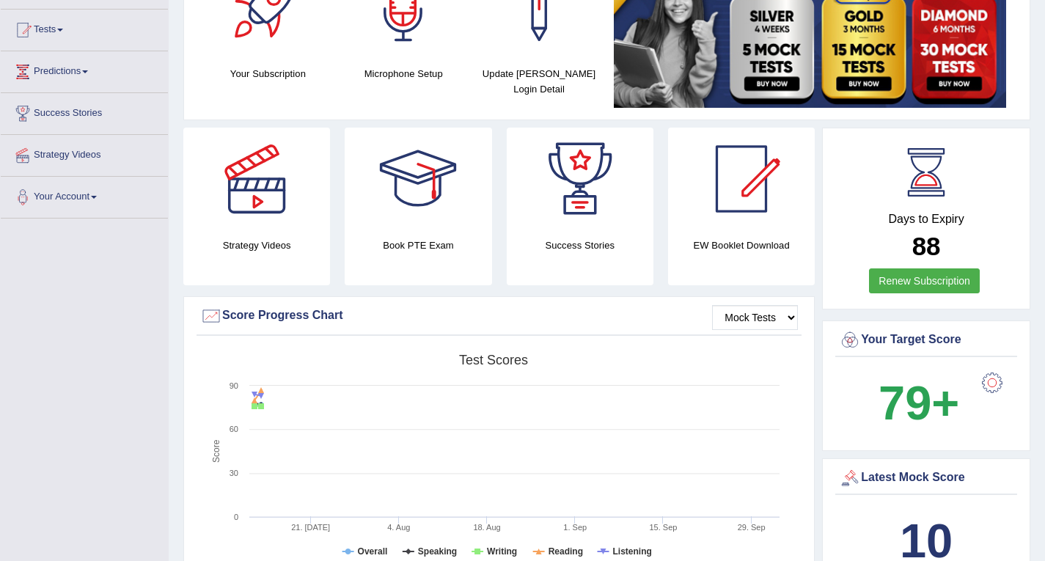
scroll to position [220, 0]
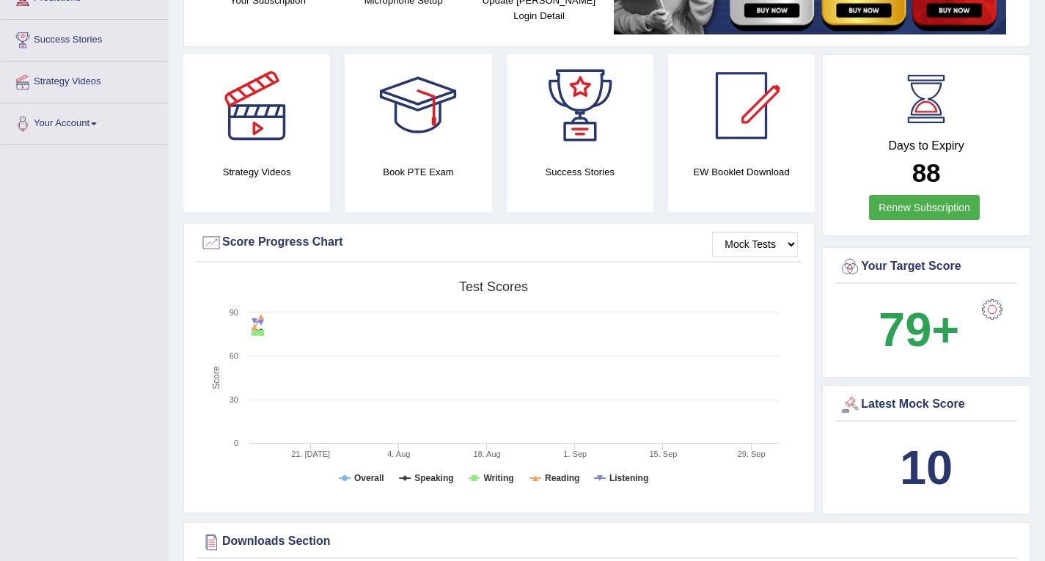
click at [950, 203] on link "Renew Subscription" at bounding box center [924, 207] width 111 height 25
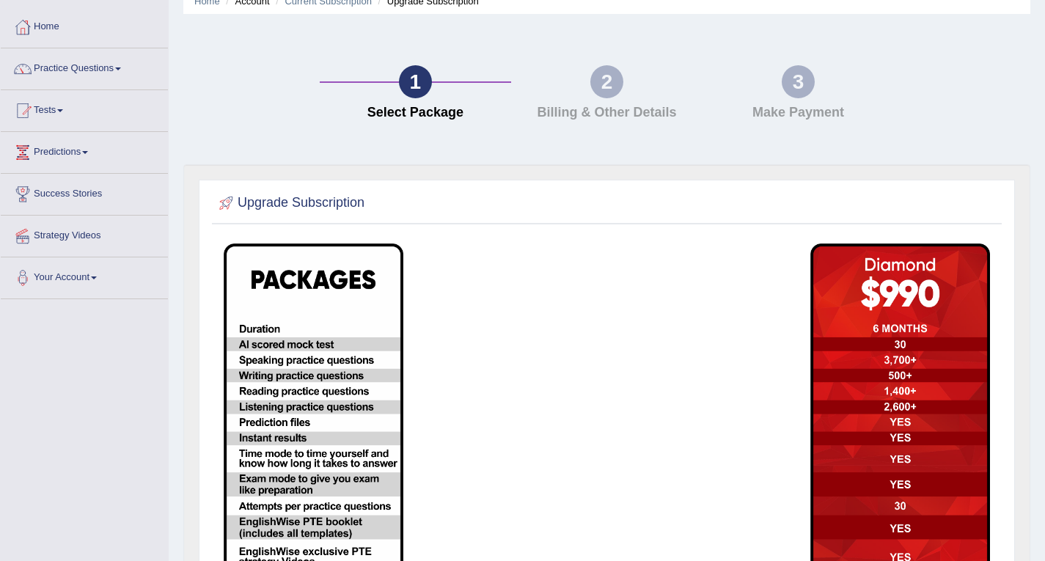
scroll to position [220, 0]
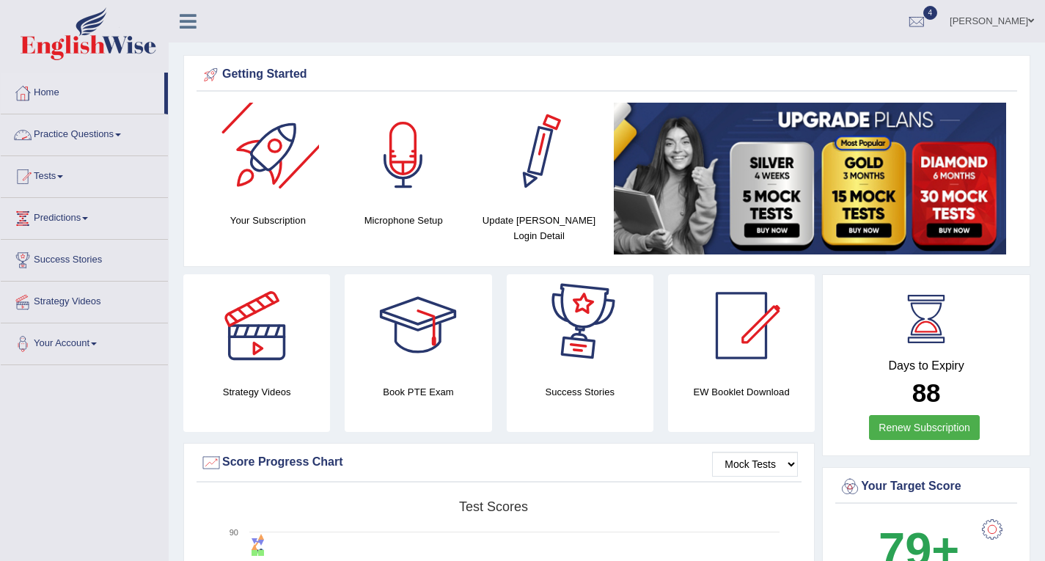
click at [88, 141] on link "Practice Questions" at bounding box center [84, 132] width 167 height 37
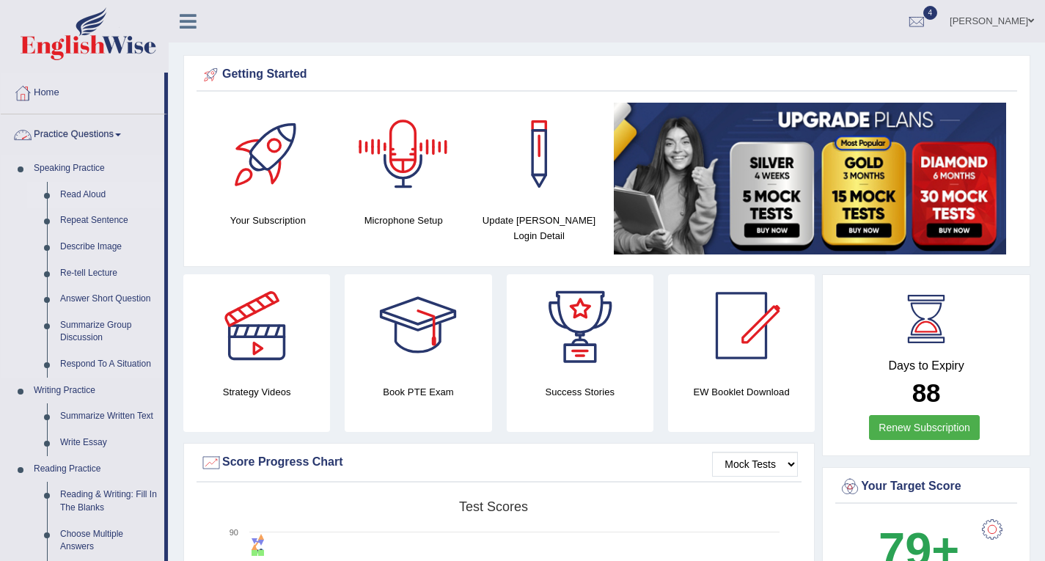
click at [95, 189] on link "Read Aloud" at bounding box center [109, 195] width 111 height 26
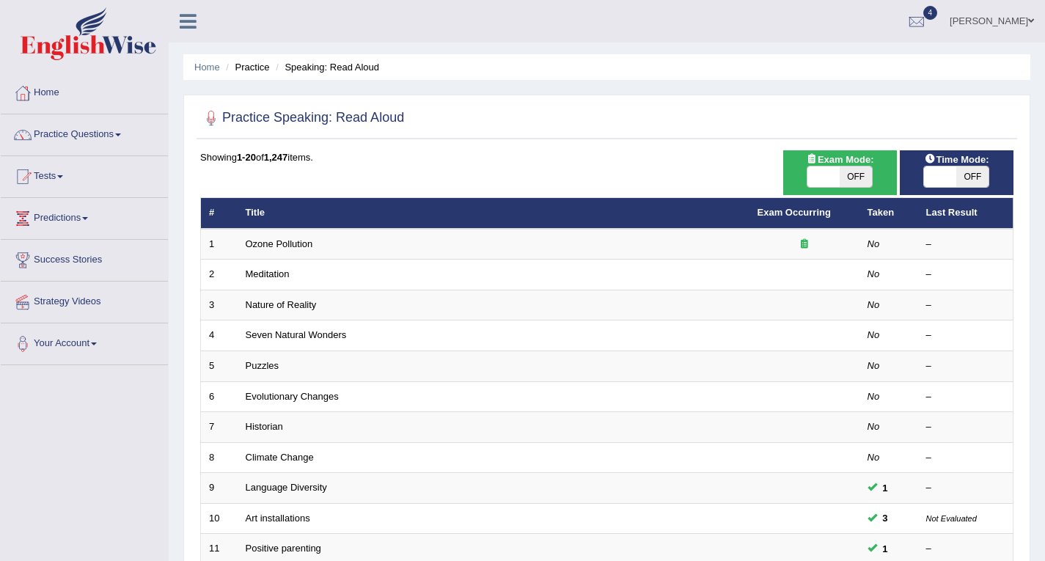
click at [854, 178] on span "OFF" at bounding box center [856, 176] width 32 height 21
checkbox input "true"
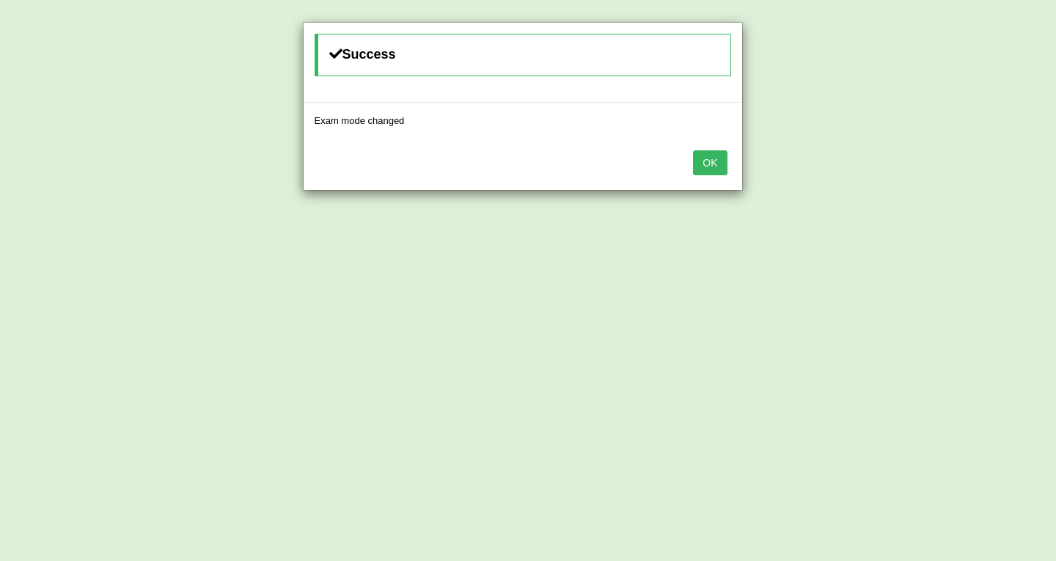
click at [722, 157] on button "OK" at bounding box center [710, 162] width 34 height 25
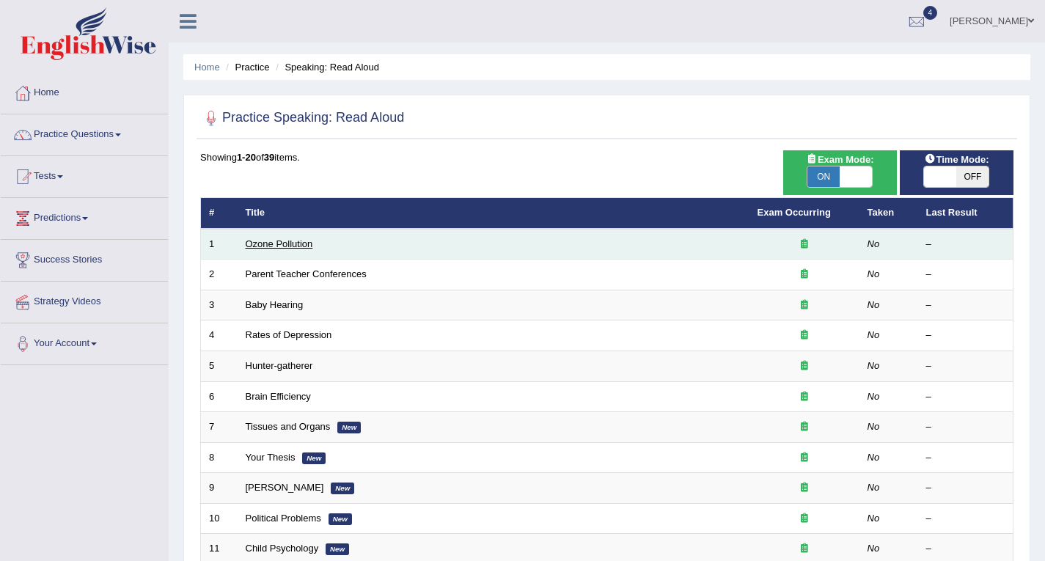
click at [301, 240] on link "Ozone Pollution" at bounding box center [279, 243] width 67 height 11
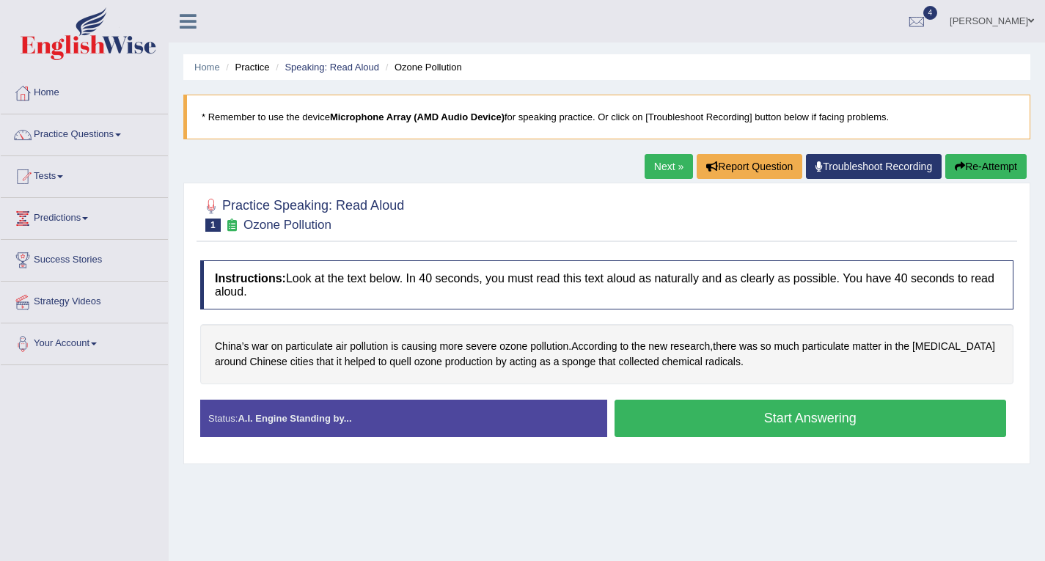
click at [727, 409] on button "Start Answering" at bounding box center [811, 418] width 392 height 37
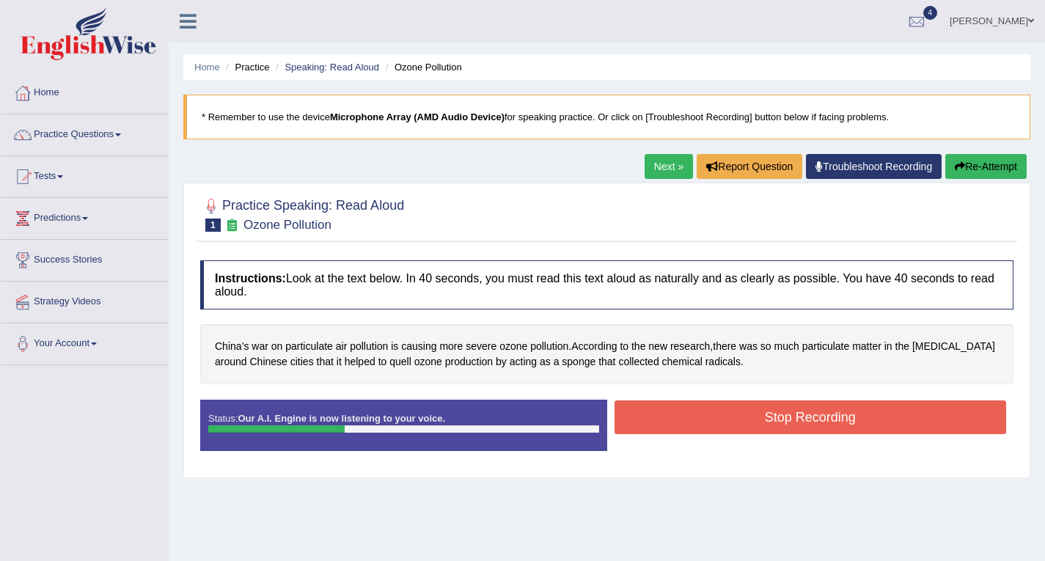
click at [805, 416] on button "Stop Recording" at bounding box center [811, 417] width 392 height 34
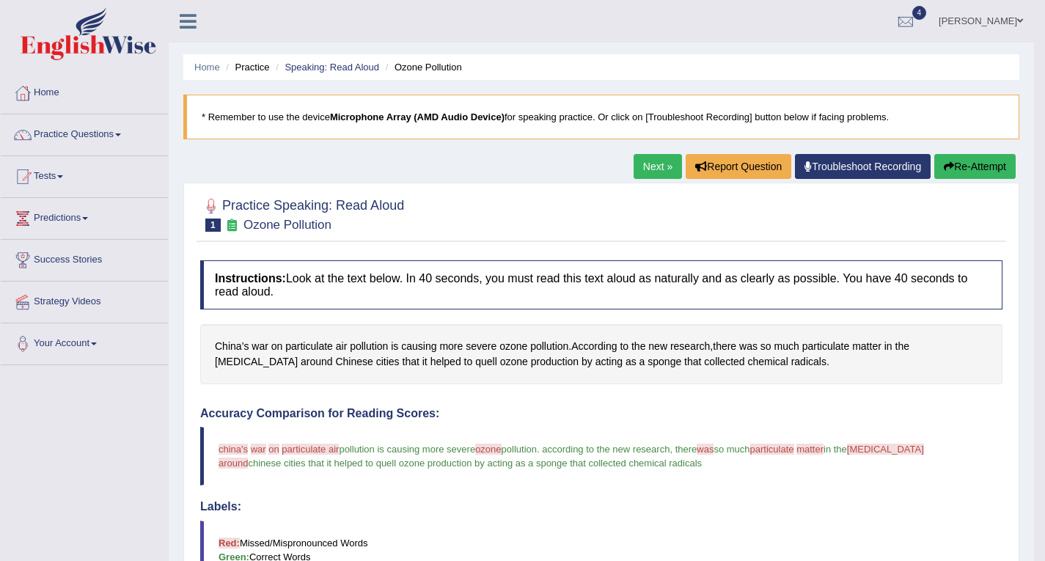
click at [656, 169] on link "Next »" at bounding box center [658, 166] width 48 height 25
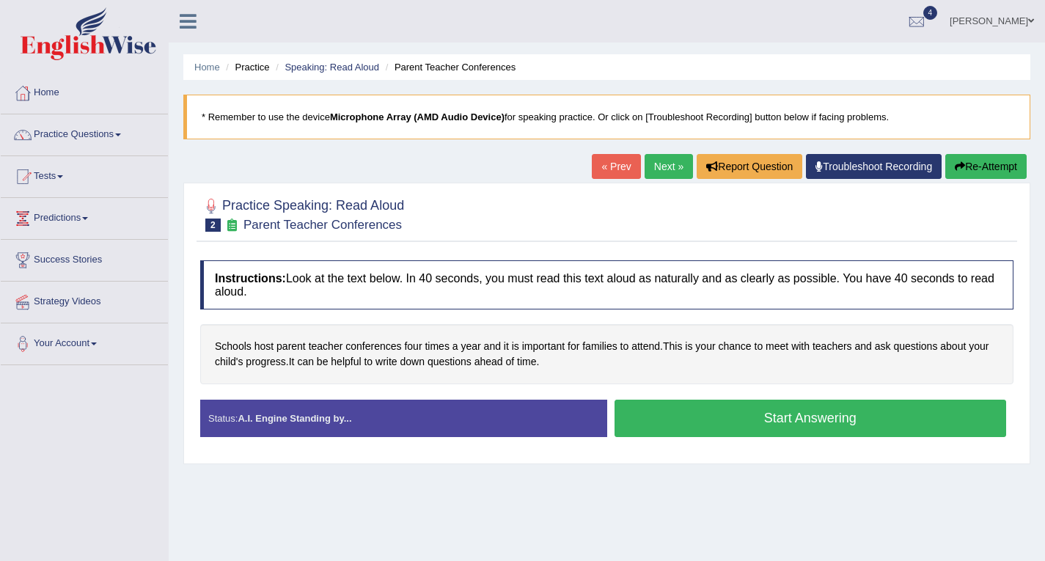
click at [759, 427] on button "Start Answering" at bounding box center [811, 418] width 392 height 37
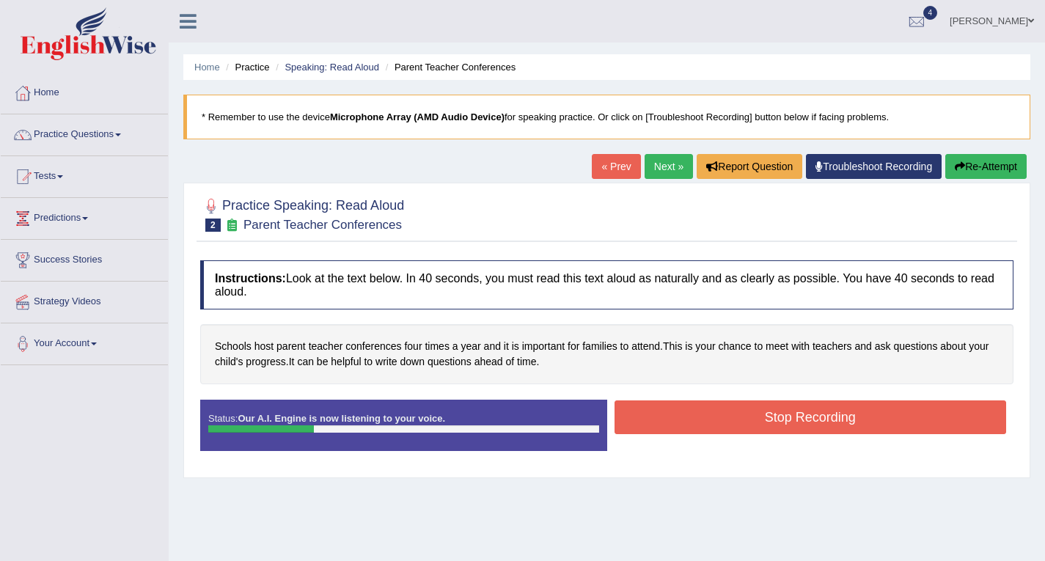
click at [758, 416] on button "Stop Recording" at bounding box center [811, 417] width 392 height 34
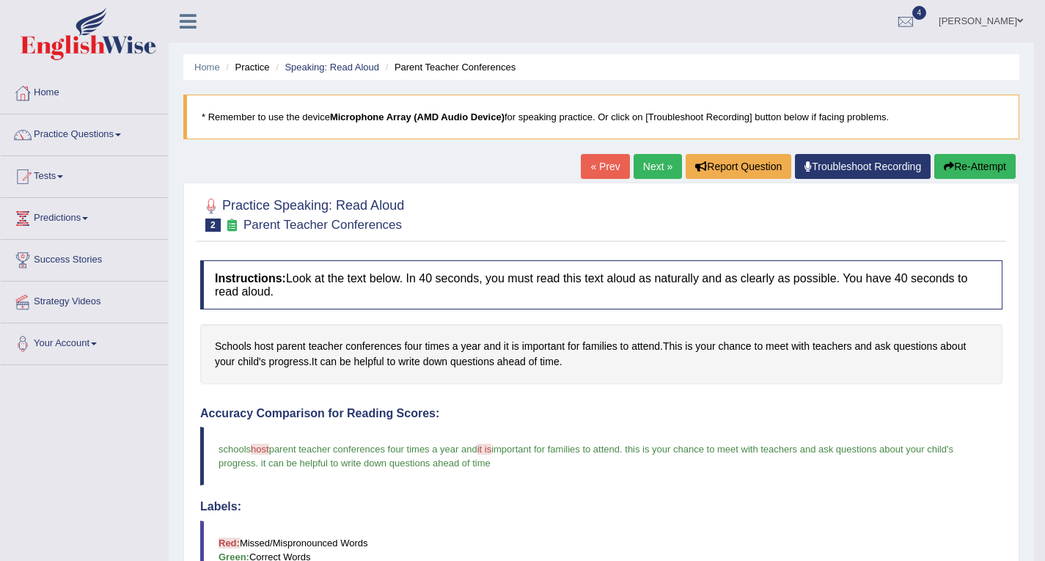
click at [653, 158] on link "Next »" at bounding box center [658, 166] width 48 height 25
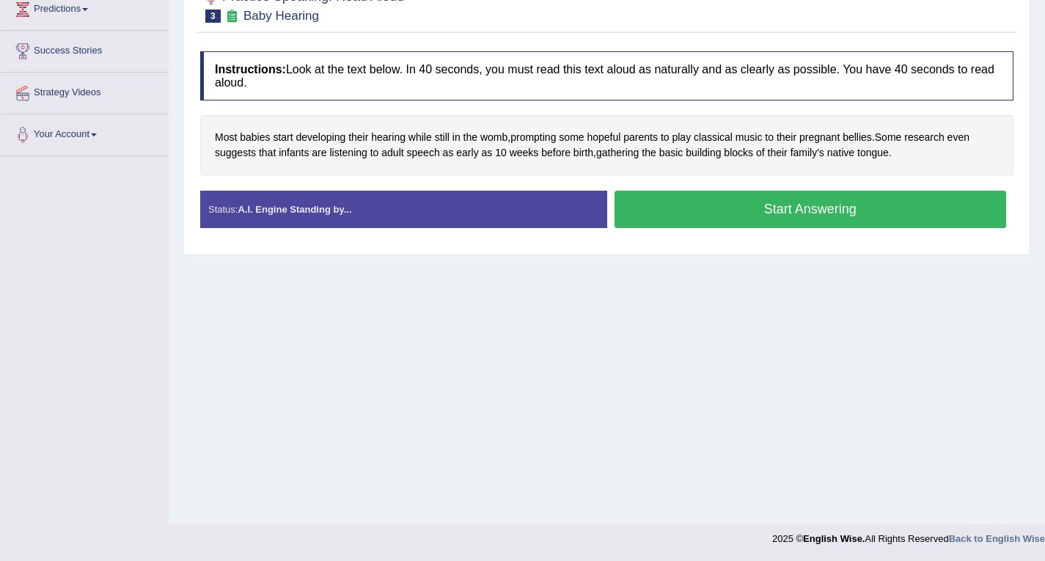
click at [785, 215] on button "Start Answering" at bounding box center [811, 209] width 392 height 37
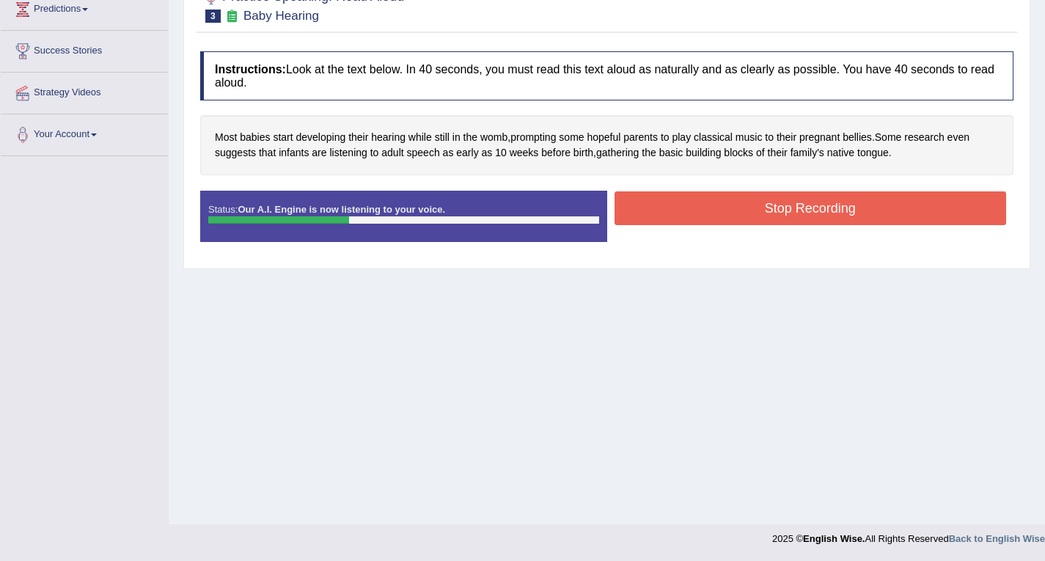
click at [791, 210] on button "Stop Recording" at bounding box center [811, 208] width 392 height 34
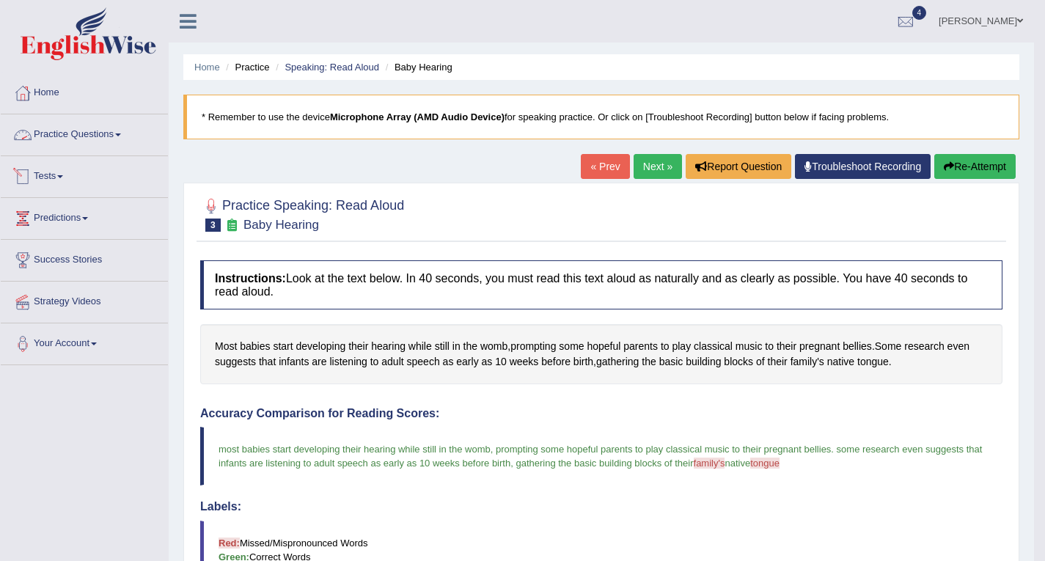
click at [92, 137] on link "Practice Questions" at bounding box center [84, 132] width 167 height 37
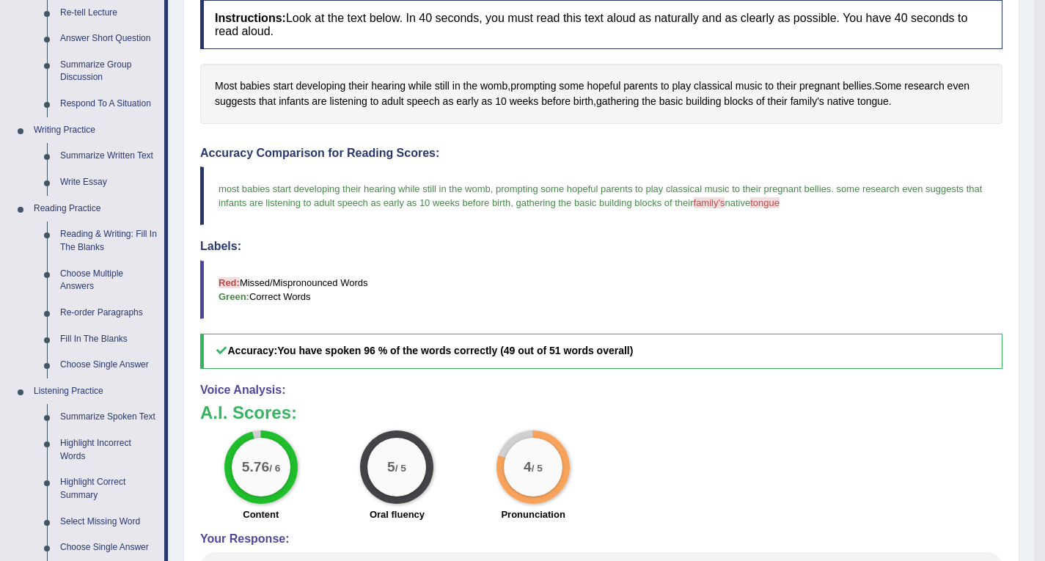
scroll to position [293, 0]
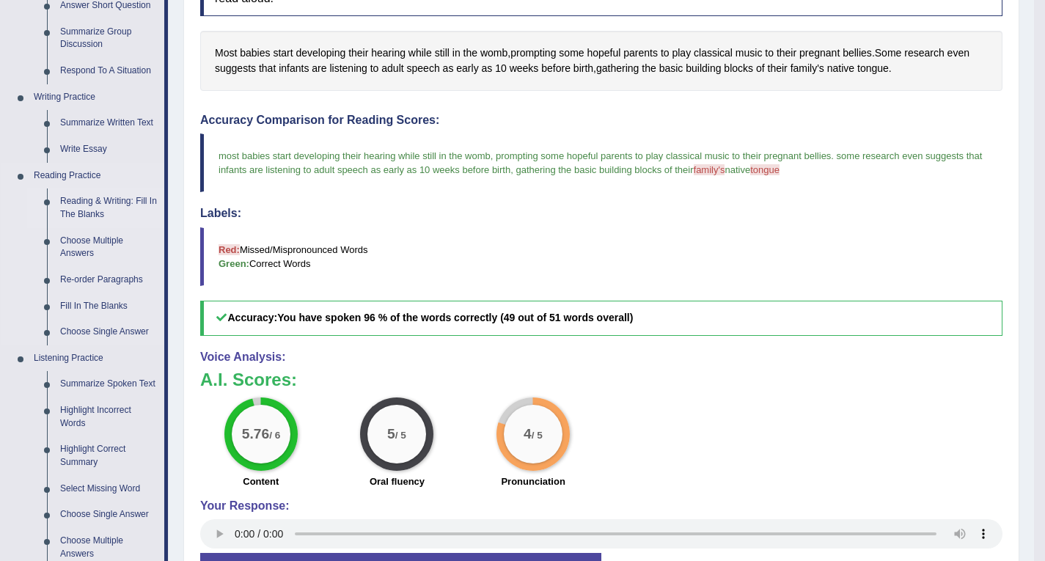
click at [98, 201] on link "Reading & Writing: Fill In The Blanks" at bounding box center [109, 207] width 111 height 39
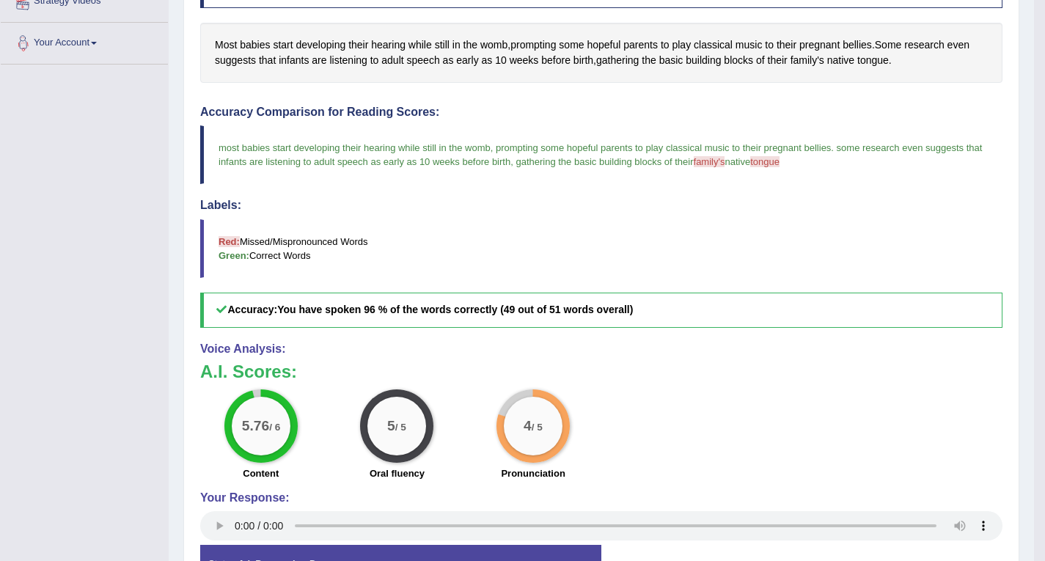
scroll to position [412, 0]
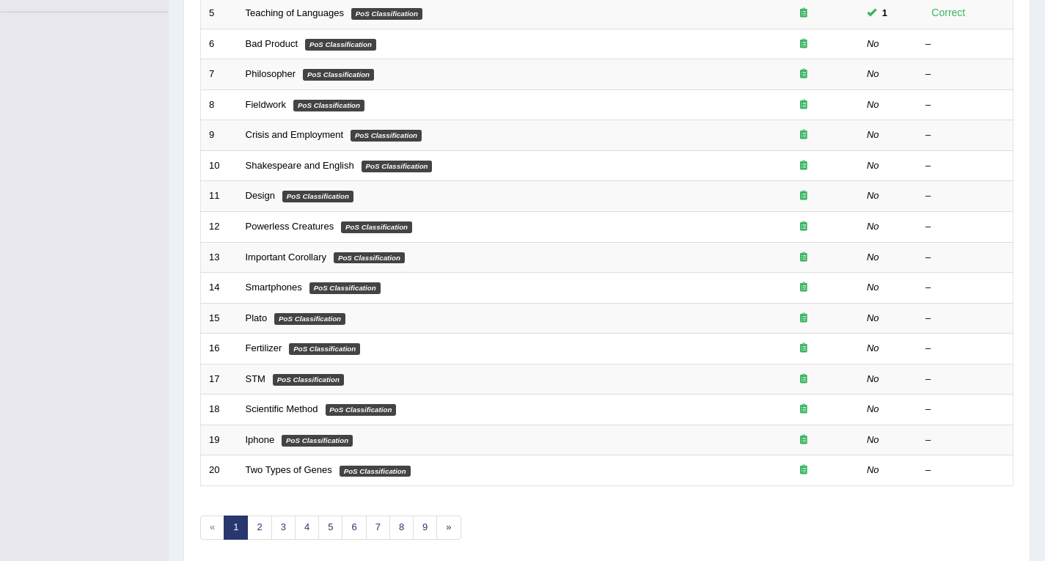
scroll to position [410, 0]
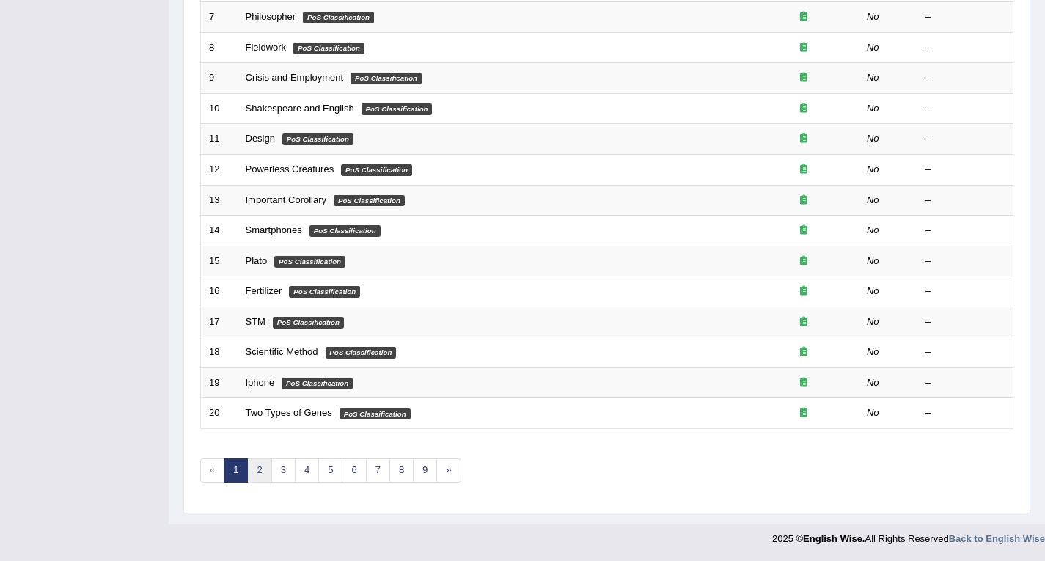
click at [260, 462] on link "2" at bounding box center [259, 470] width 24 height 24
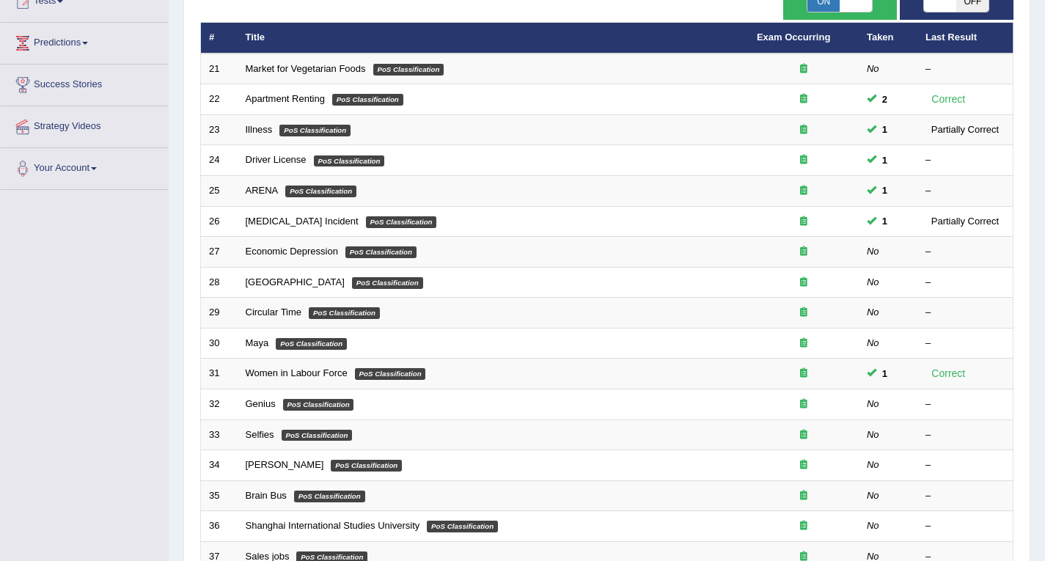
scroll to position [410, 0]
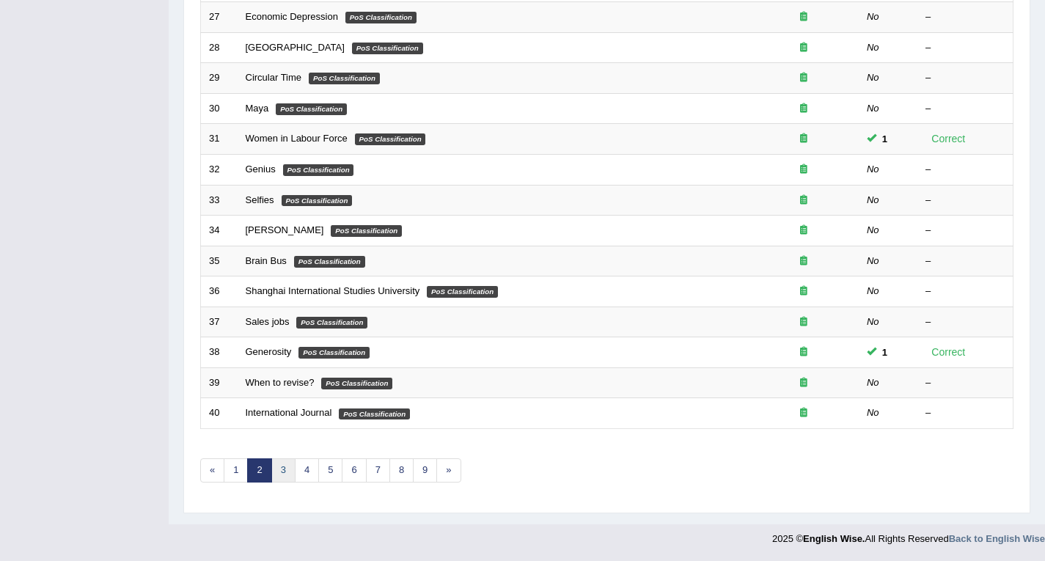
click at [282, 471] on link "3" at bounding box center [283, 470] width 24 height 24
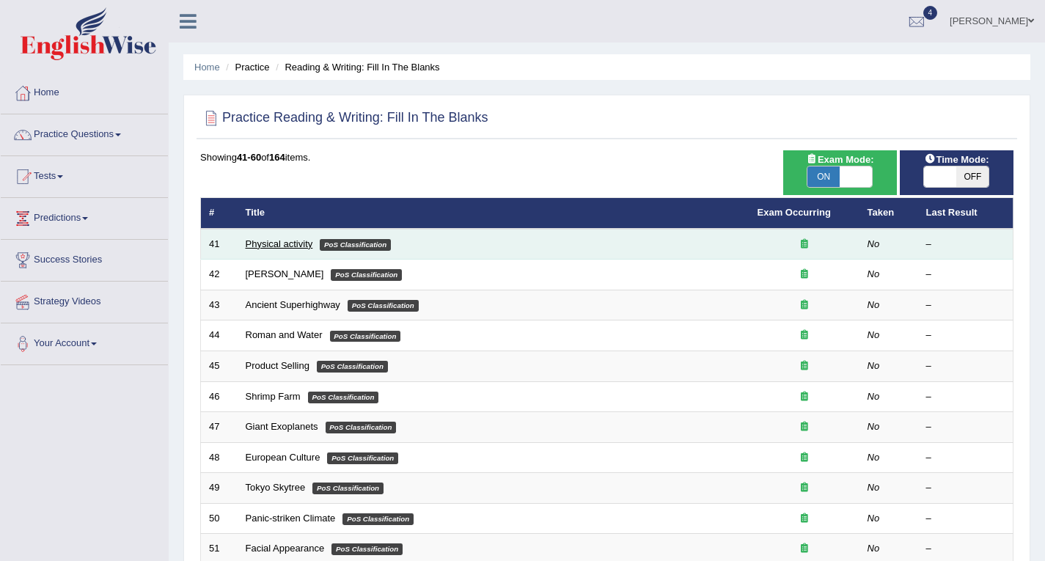
scroll to position [410, 0]
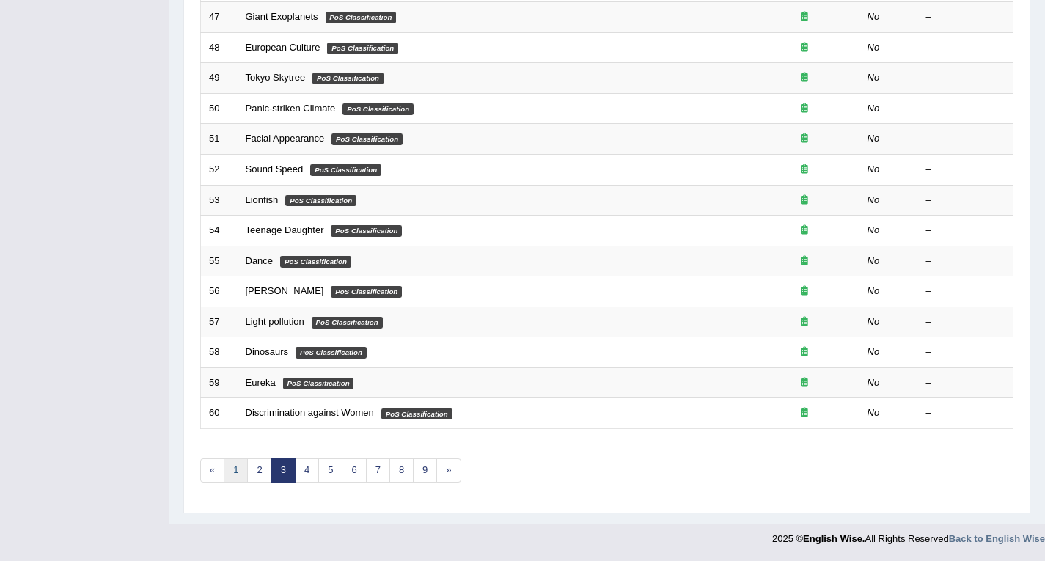
click at [235, 467] on link "1" at bounding box center [236, 470] width 24 height 24
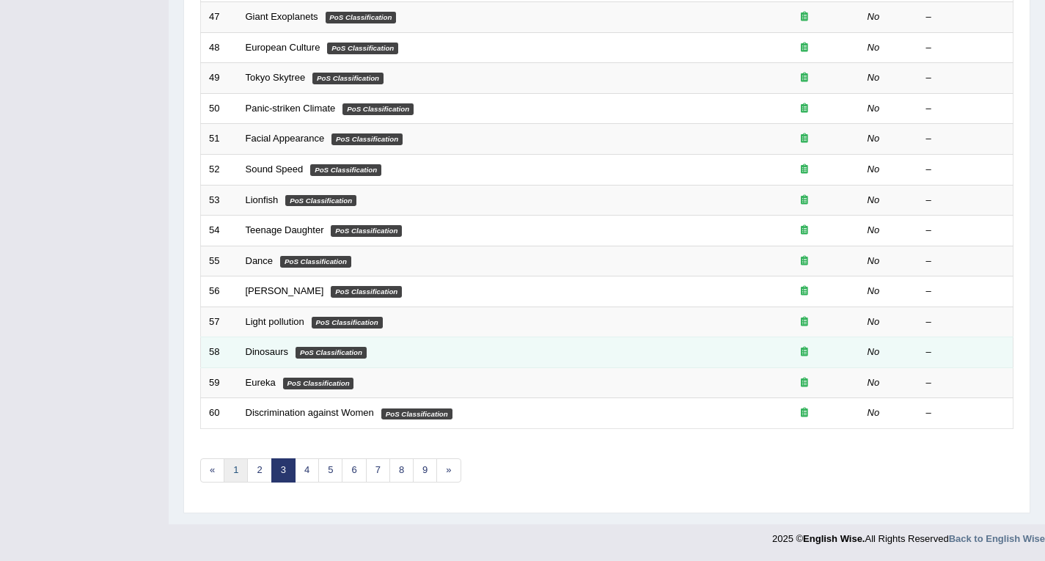
scroll to position [354, 0]
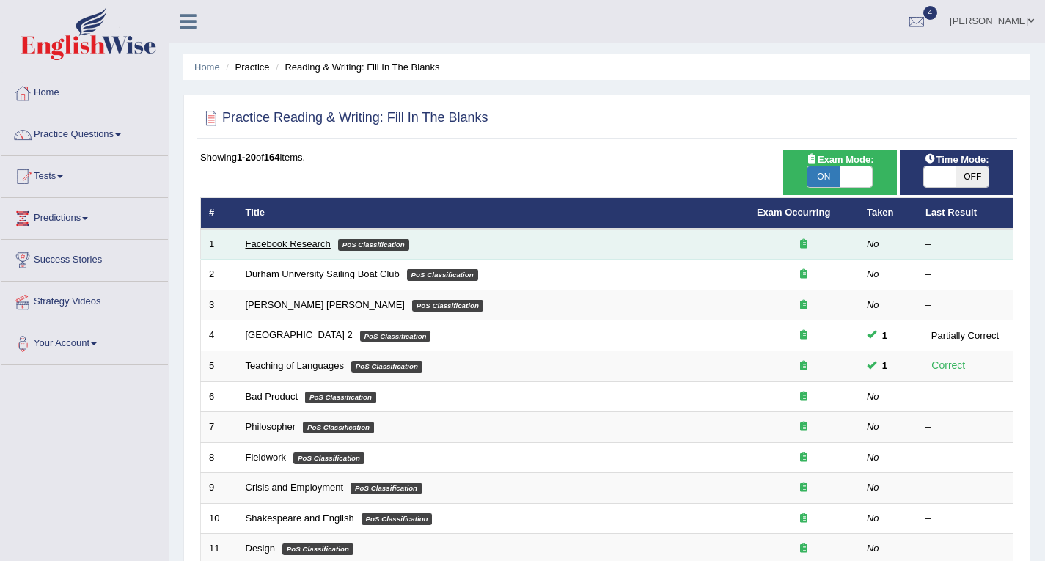
click at [312, 244] on link "Facebook Research" at bounding box center [288, 243] width 85 height 11
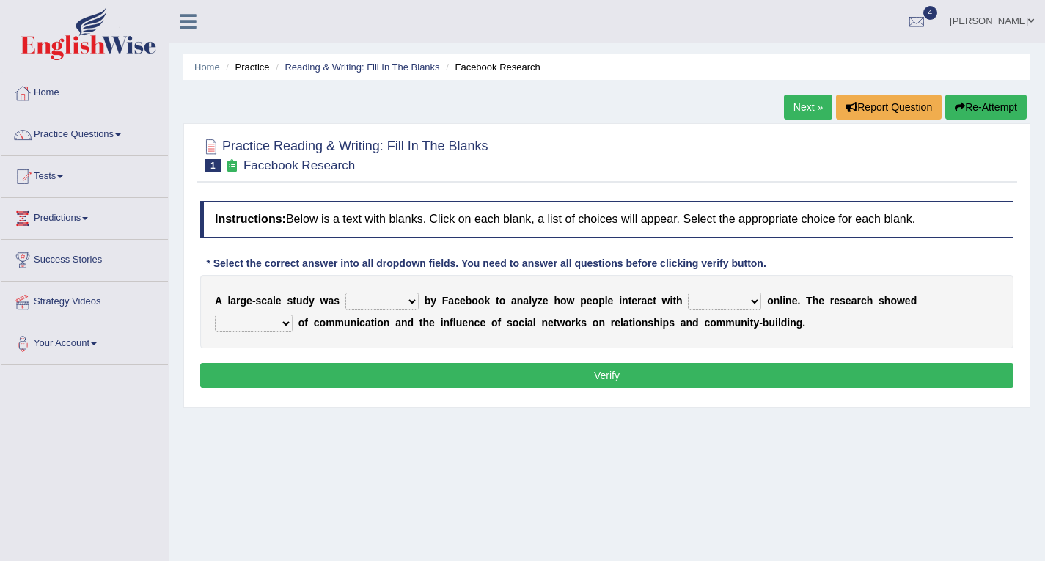
click at [404, 296] on select "surveyed had asked made" at bounding box center [381, 302] width 73 height 18
select select "surveyed"
click at [345, 293] on select "surveyed had asked made" at bounding box center [381, 302] width 73 height 18
click at [741, 301] on select "together all each other another" at bounding box center [724, 302] width 73 height 18
select select "each other"
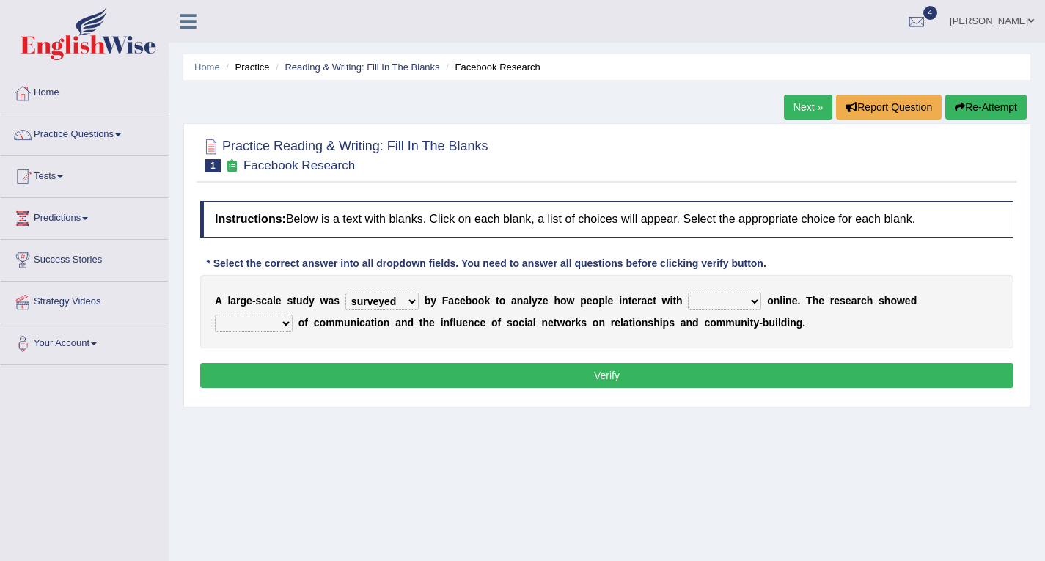
click at [688, 293] on select "together all each other another" at bounding box center [724, 302] width 73 height 18
click at [287, 318] on select "advantages standards fellowships patterns" at bounding box center [254, 324] width 78 height 18
select select "patterns"
click at [215, 315] on select "advantages standards fellowships patterns" at bounding box center [254, 324] width 78 height 18
click at [375, 370] on button "Verify" at bounding box center [606, 375] width 813 height 25
